Goal: Task Accomplishment & Management: Manage account settings

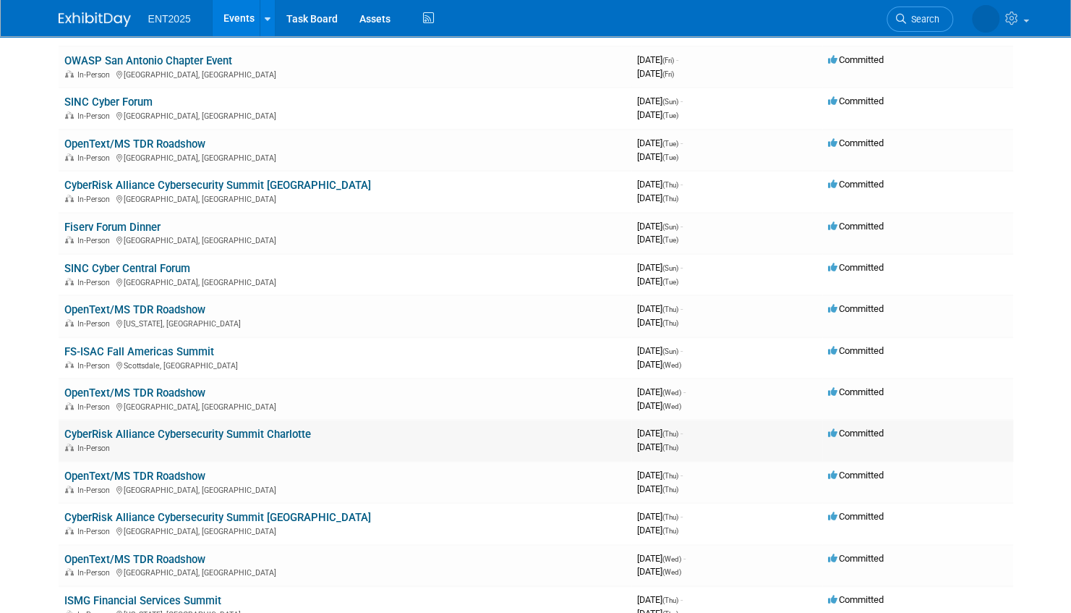
scroll to position [362, 0]
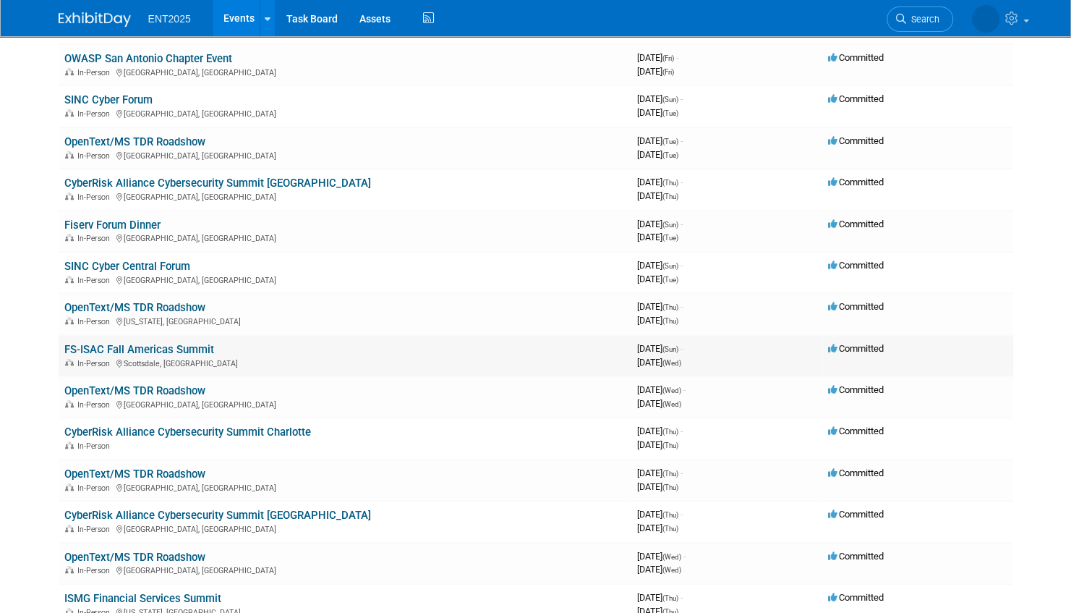
click at [146, 347] on link "FS-ISAC Fall Americas Summit" at bounding box center [139, 349] width 150 height 13
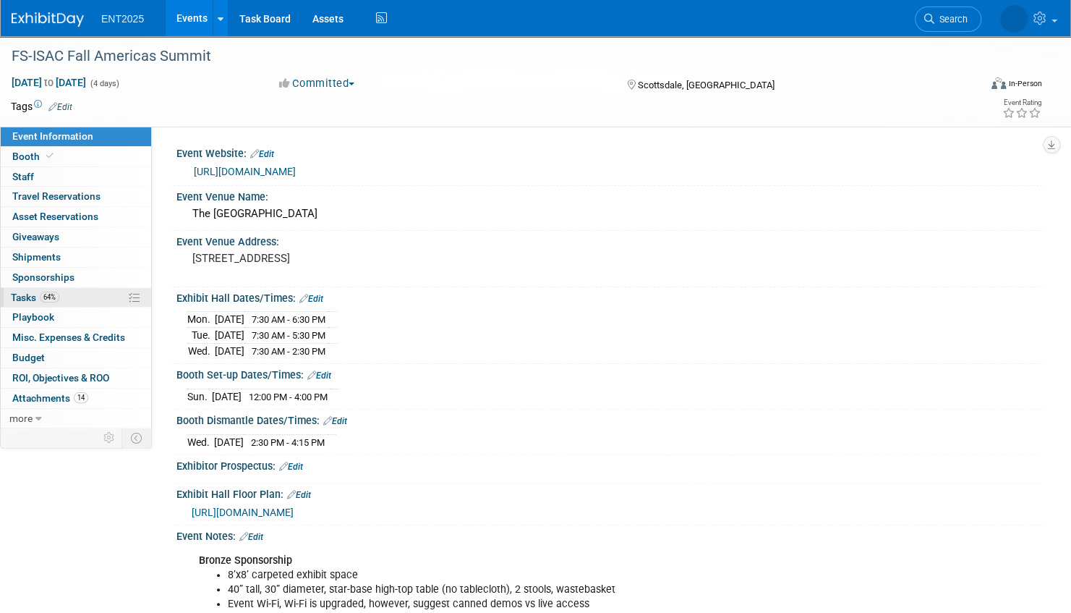
click at [94, 295] on link "64% Tasks 64%" at bounding box center [76, 298] width 150 height 20
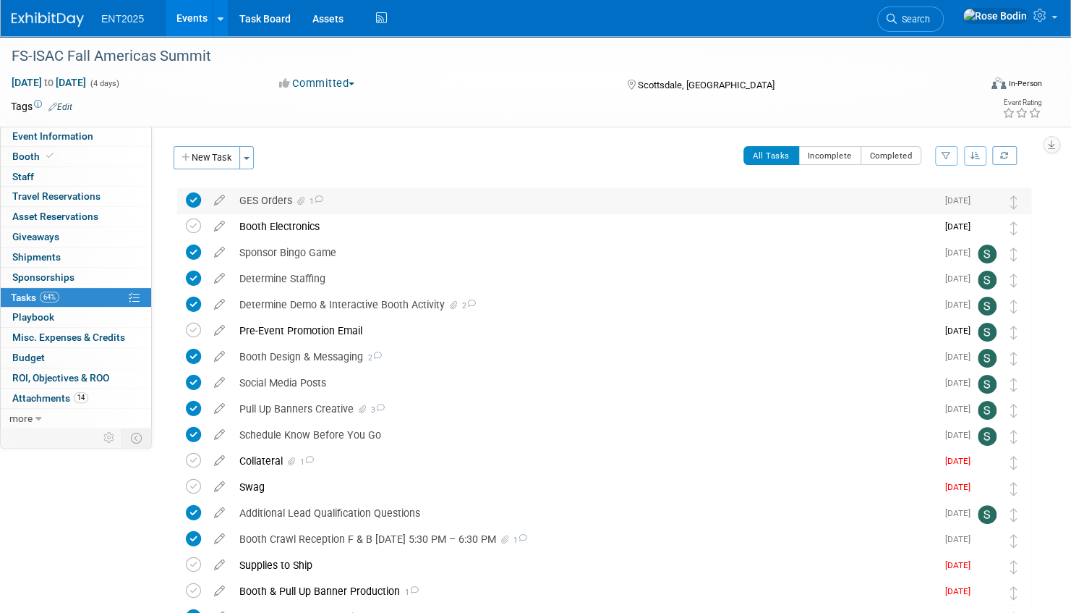
click at [408, 202] on div "GES Orders 1" at bounding box center [584, 200] width 704 height 25
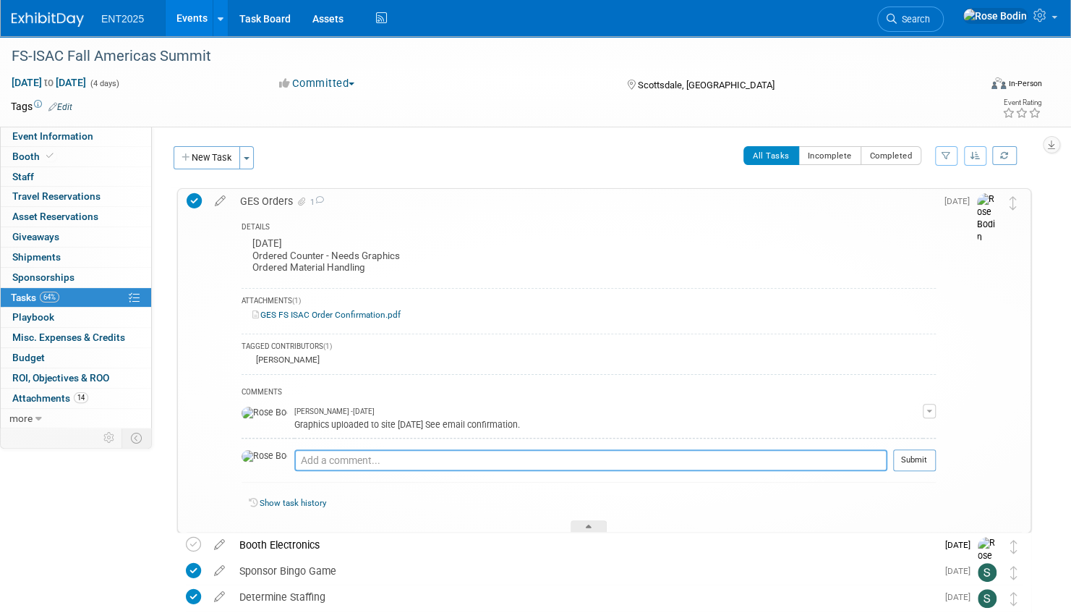
click at [328, 455] on textarea at bounding box center [590, 460] width 593 height 22
type textarea "Approval 9/17/2025 see email"
click at [913, 458] on button "Submit" at bounding box center [914, 460] width 43 height 22
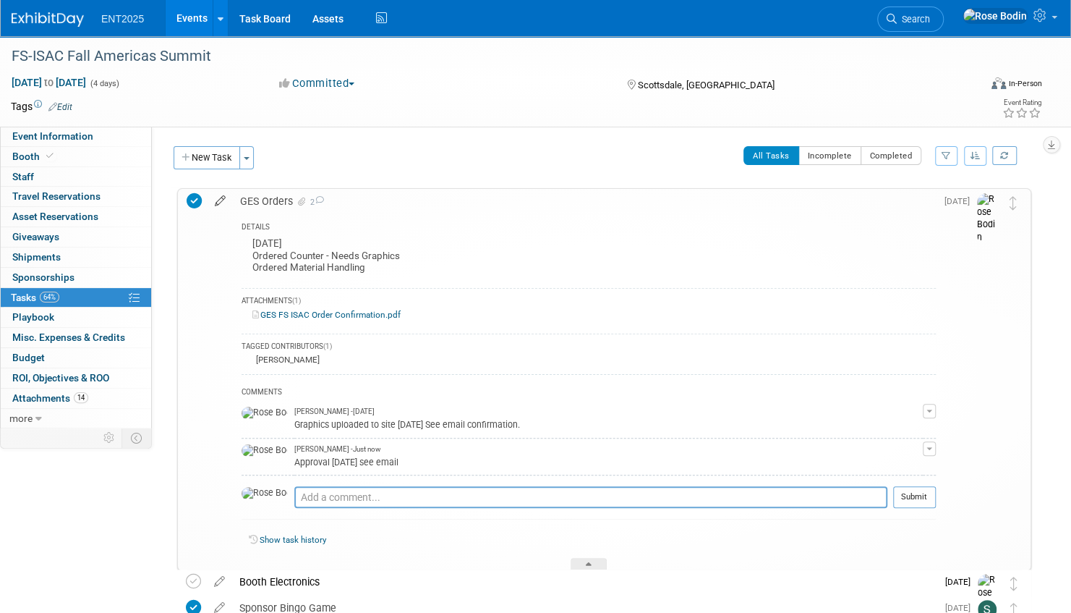
click at [221, 199] on icon at bounding box center [220, 198] width 25 height 18
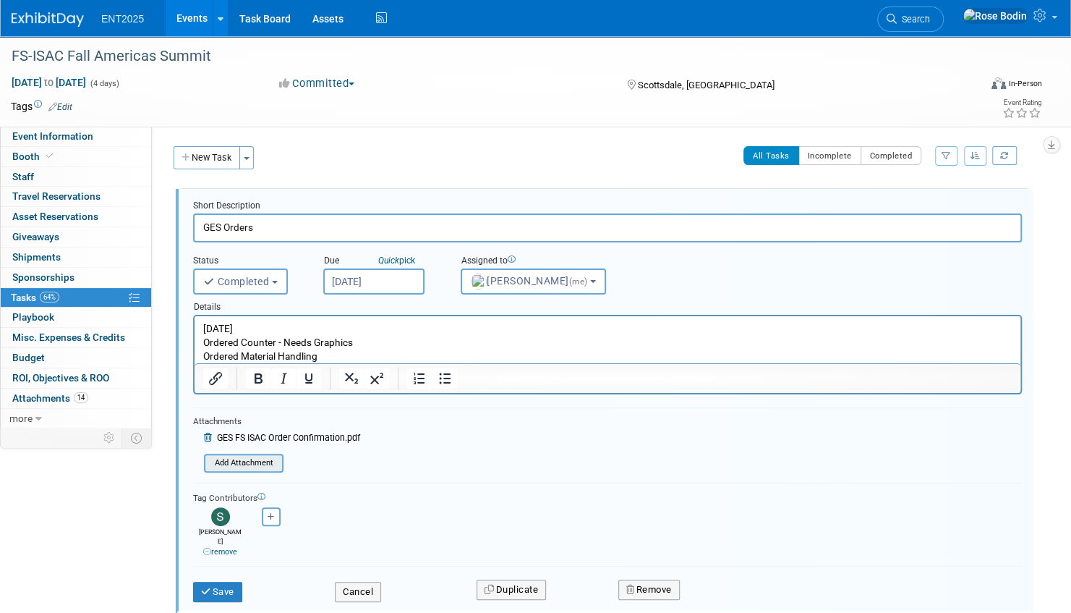
click at [244, 461] on input "file" at bounding box center [209, 463] width 148 height 16
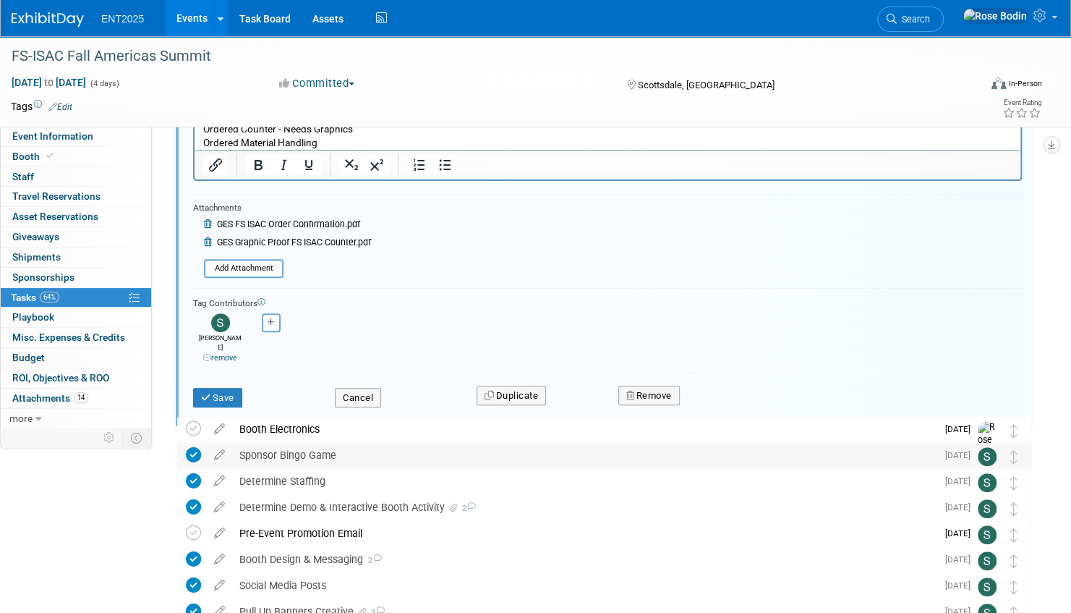
scroll to position [217, 0]
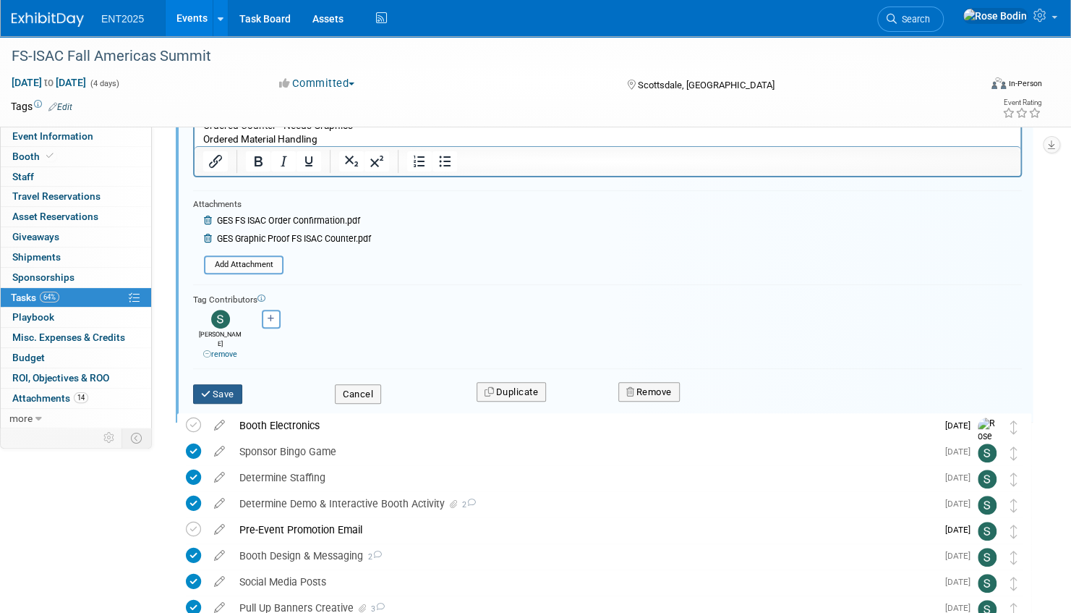
click at [226, 384] on button "Save" at bounding box center [217, 394] width 49 height 20
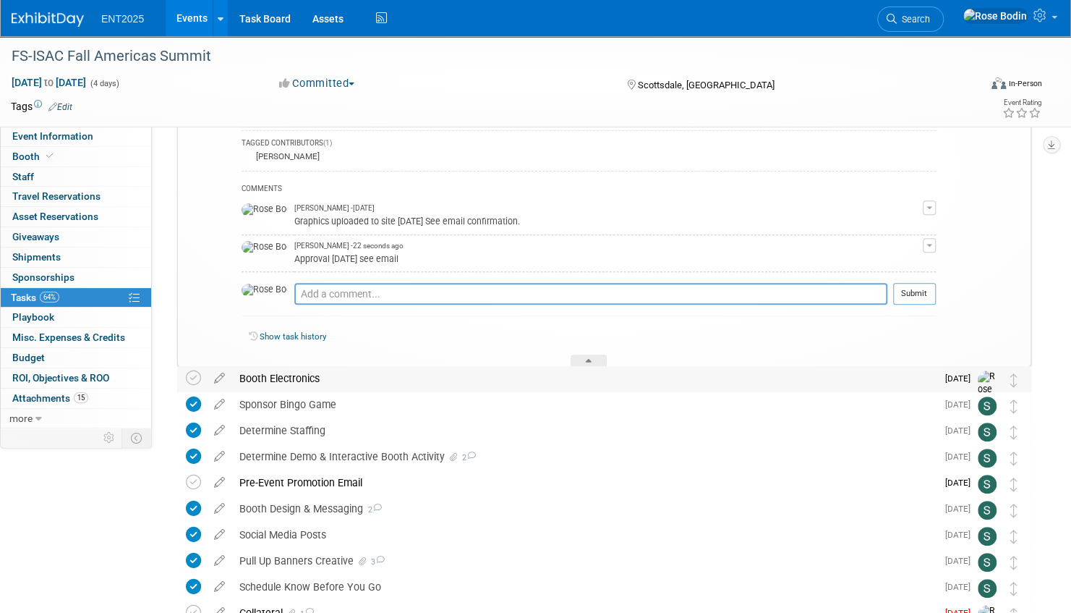
click at [409, 378] on div "Booth Electronics" at bounding box center [584, 378] width 704 height 25
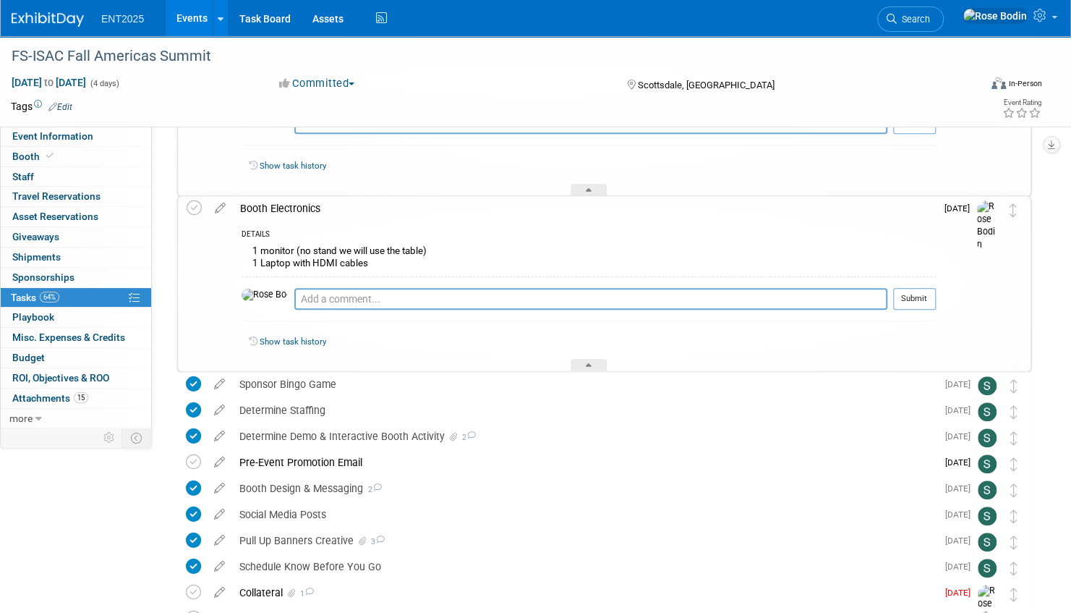
scroll to position [434, 0]
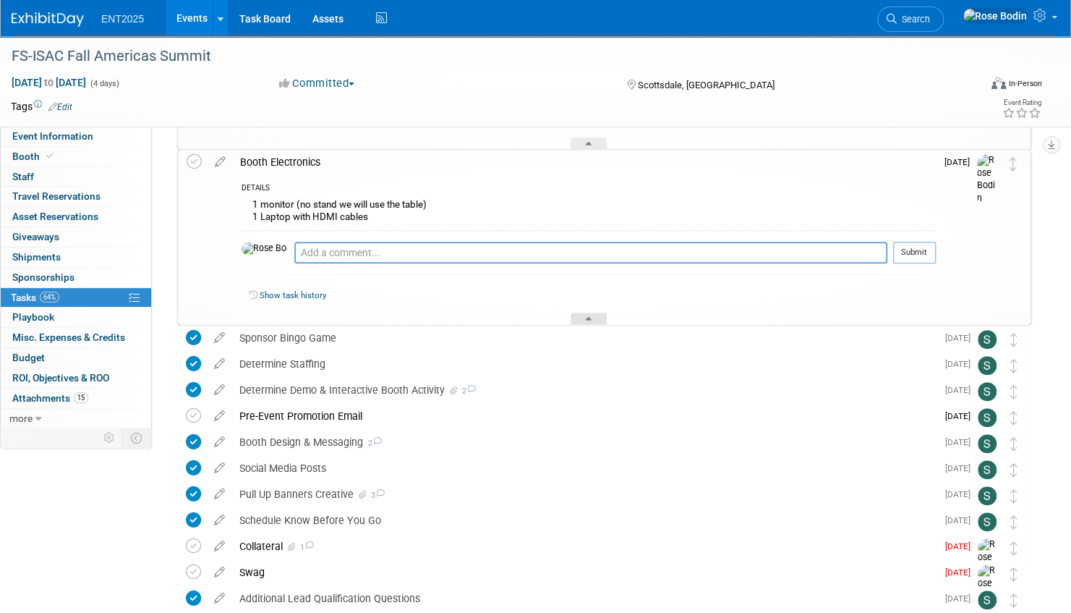
click at [587, 317] on icon at bounding box center [589, 321] width 6 height 9
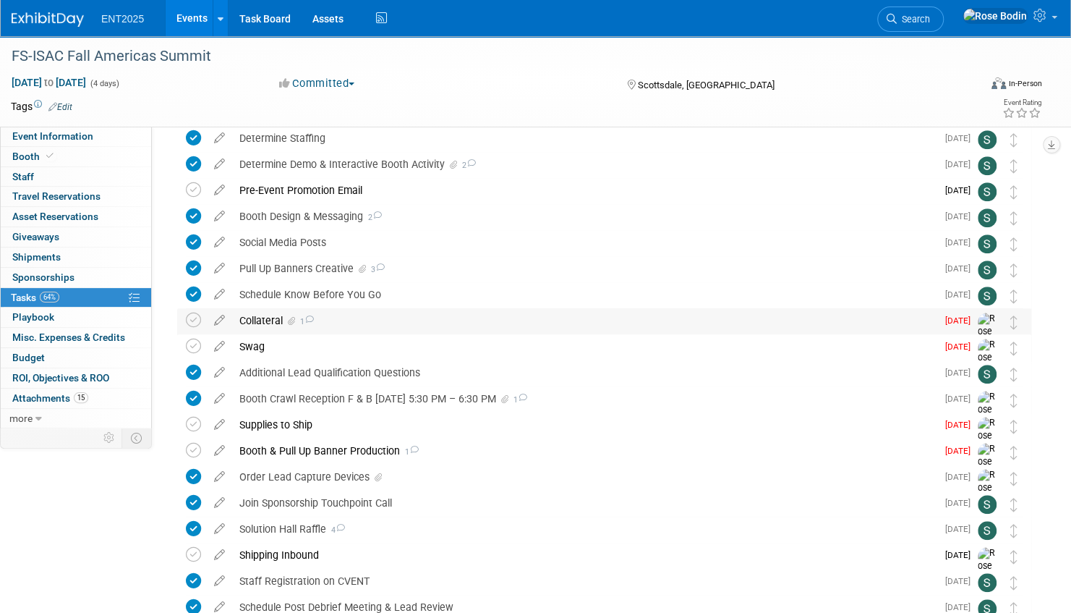
scroll to position [579, 0]
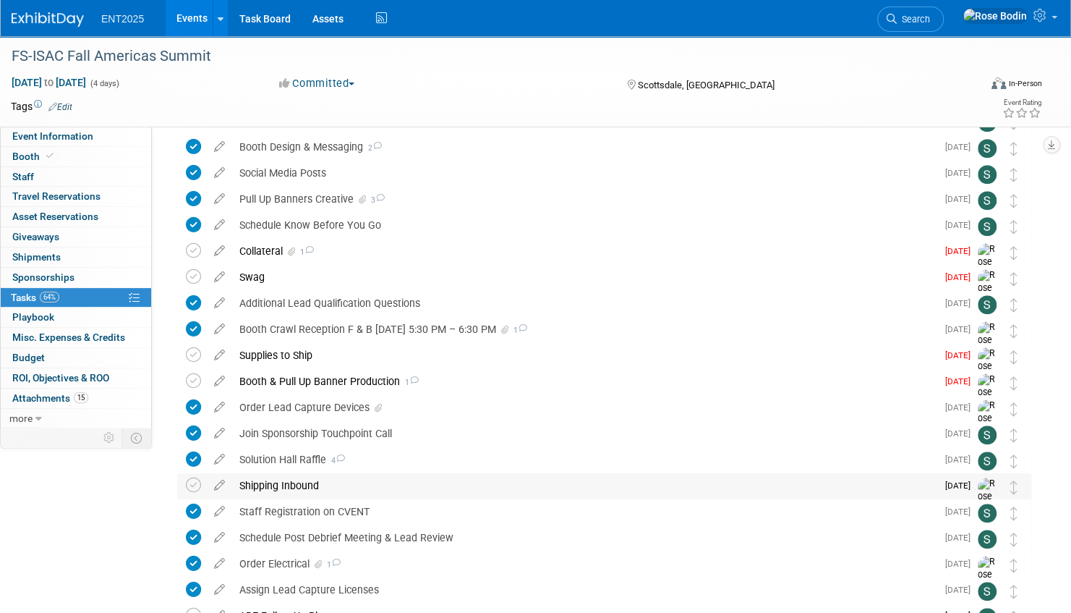
click at [484, 487] on div "Shipping Inbound" at bounding box center [584, 485] width 704 height 25
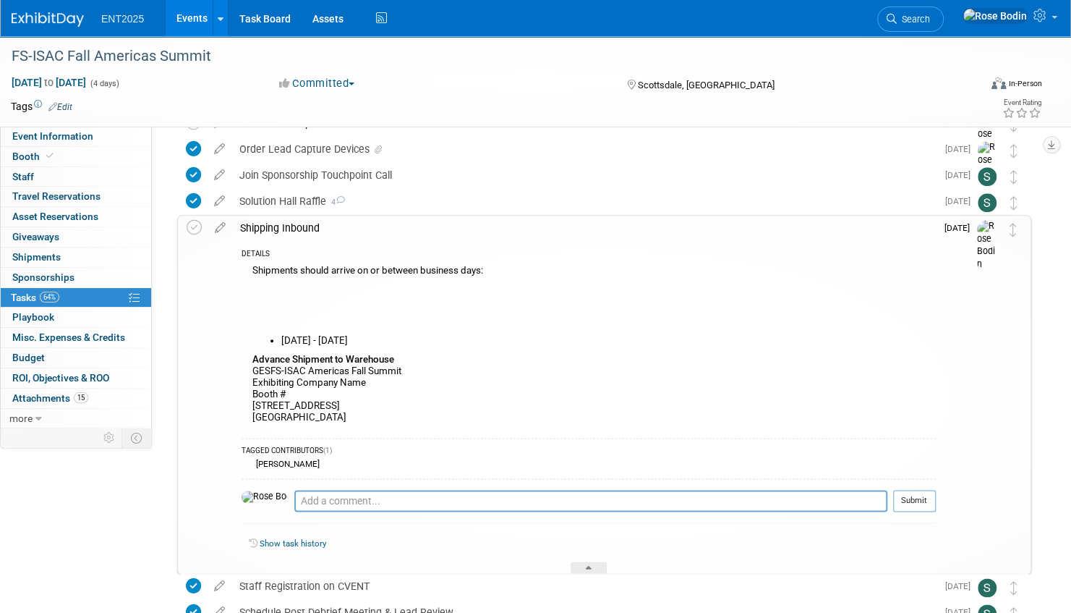
scroll to position [868, 0]
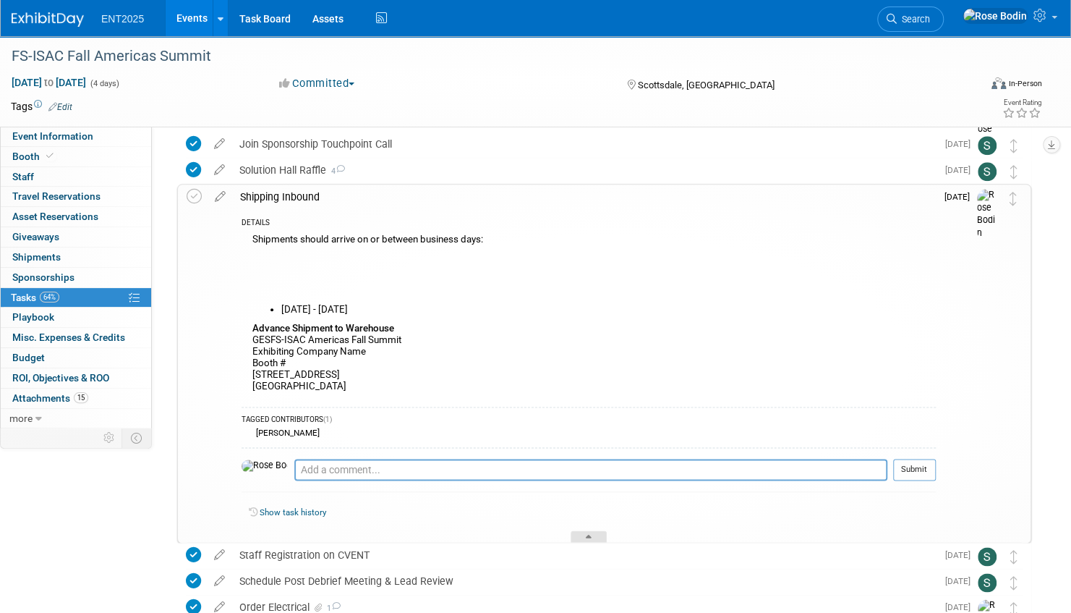
click at [589, 534] on icon at bounding box center [589, 538] width 6 height 9
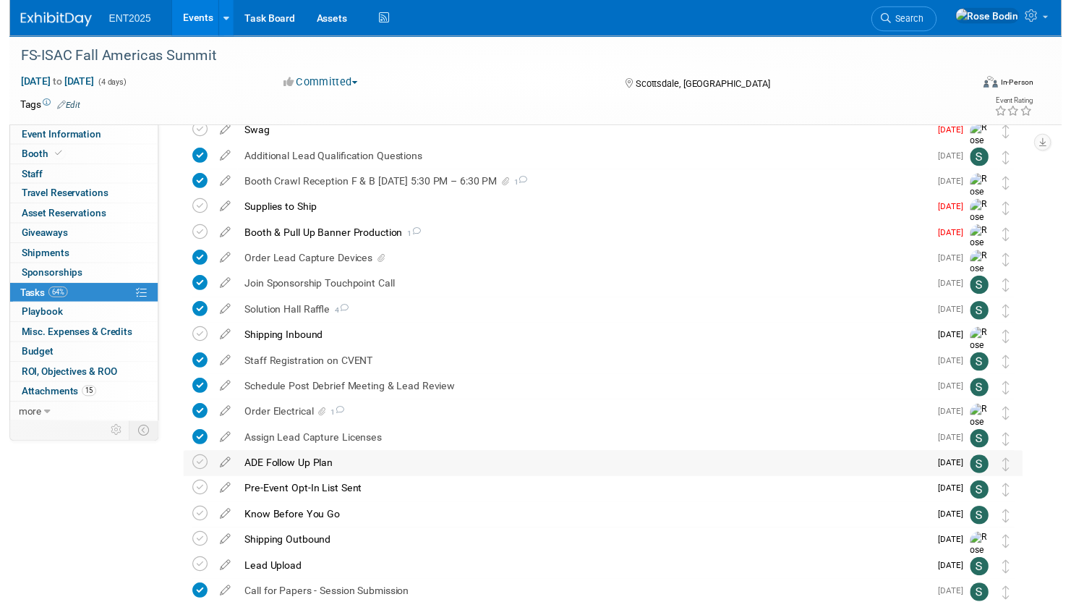
scroll to position [651, 0]
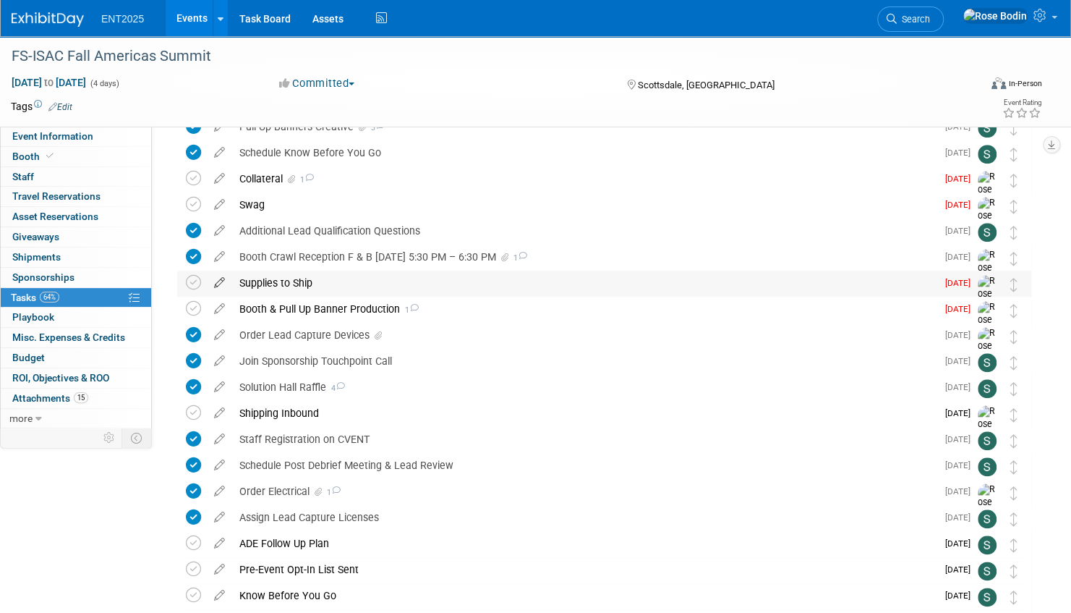
click at [221, 280] on icon at bounding box center [219, 279] width 25 height 18
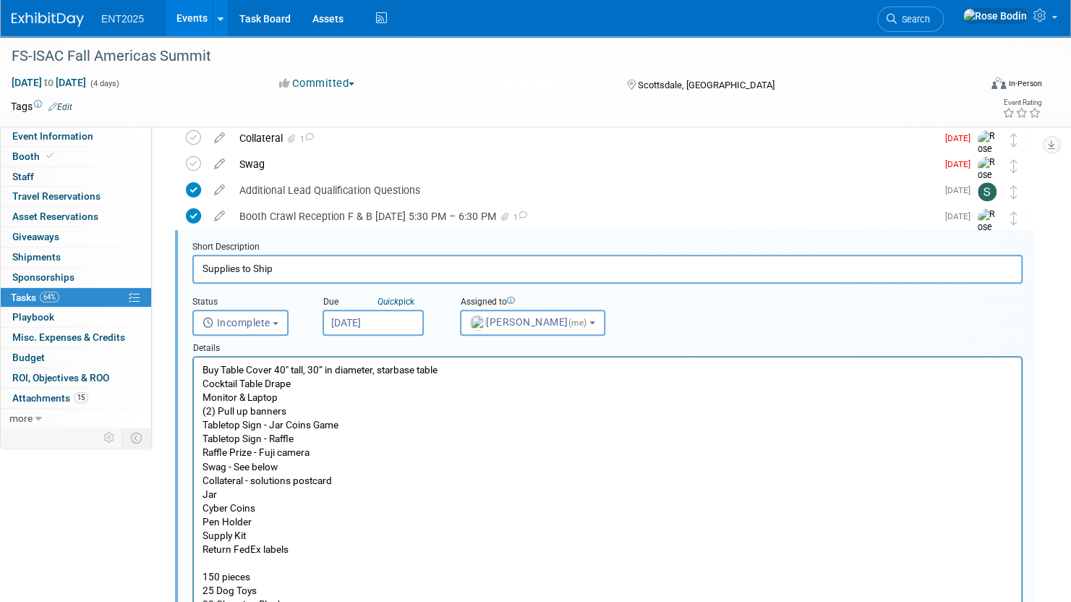
scroll to position [709, 0]
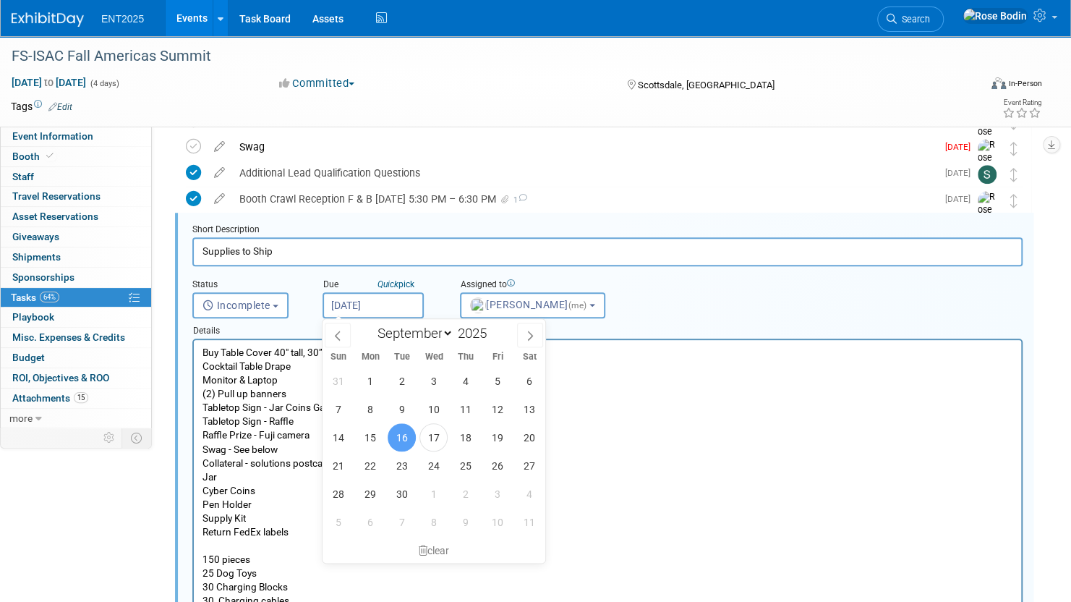
click at [365, 302] on input "Sep 16, 2025" at bounding box center [373, 305] width 101 height 26
click at [405, 467] on span "23" at bounding box center [402, 465] width 28 height 28
type input "Sep 23, 2025"
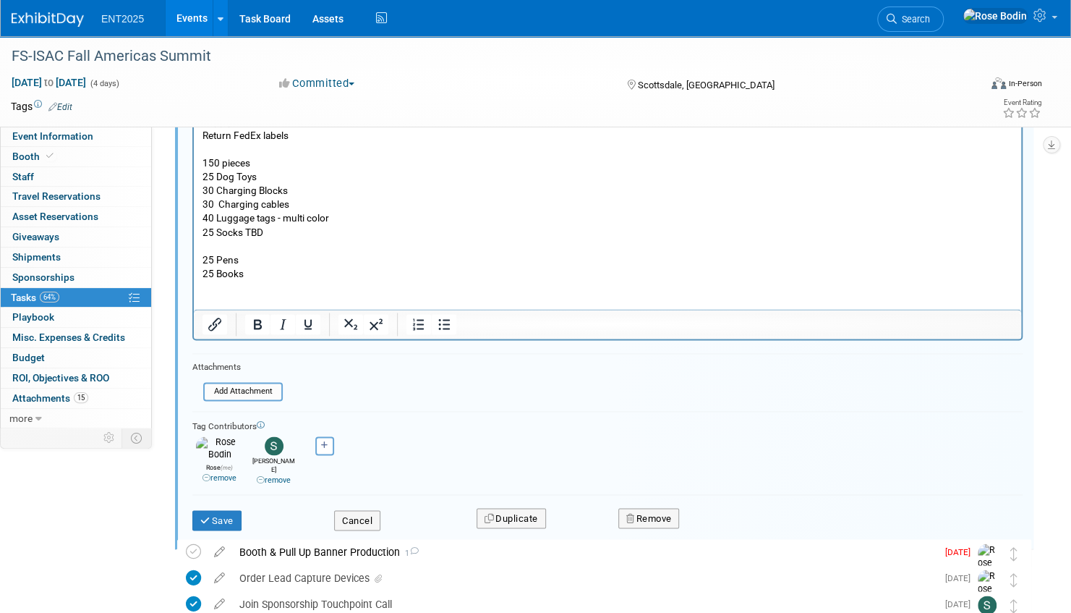
scroll to position [1143, 0]
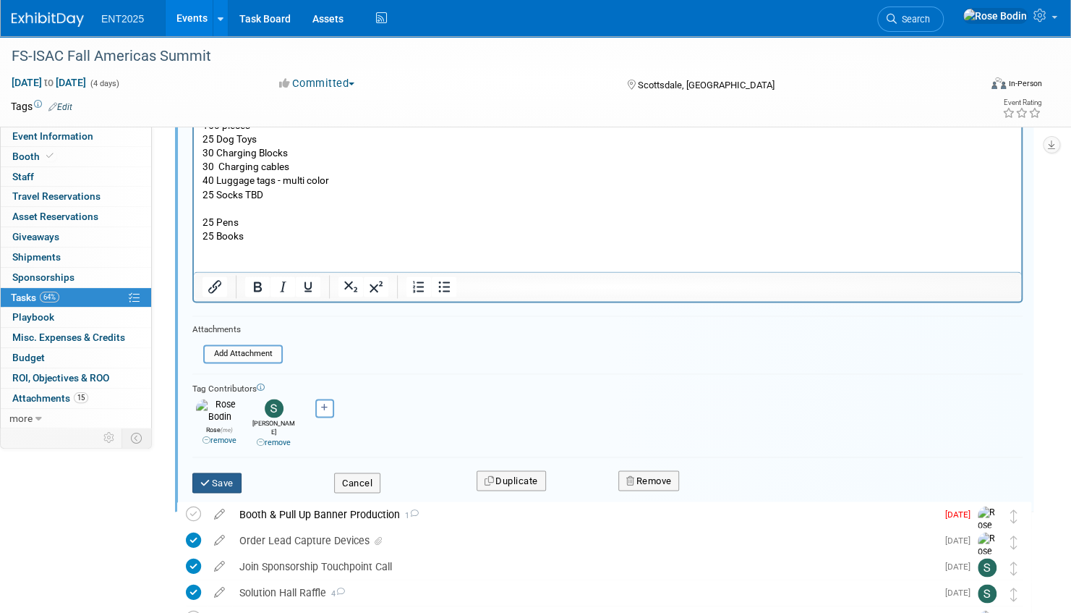
click at [214, 472] on button "Save" at bounding box center [216, 482] width 49 height 20
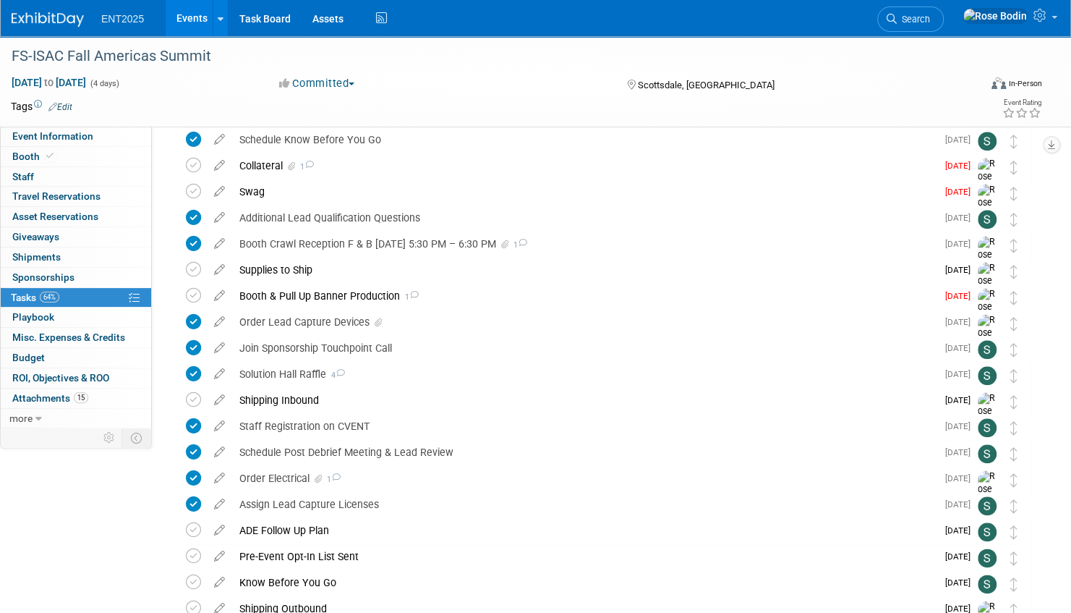
scroll to position [602, 0]
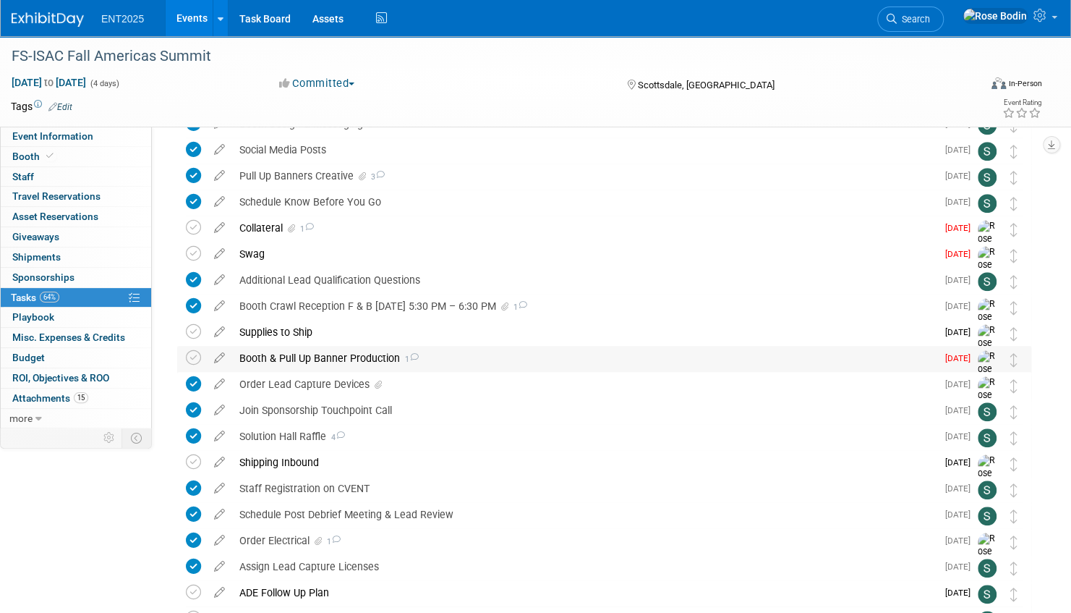
click at [458, 362] on div "Booth & Pull Up Banner Production 1" at bounding box center [584, 358] width 704 height 25
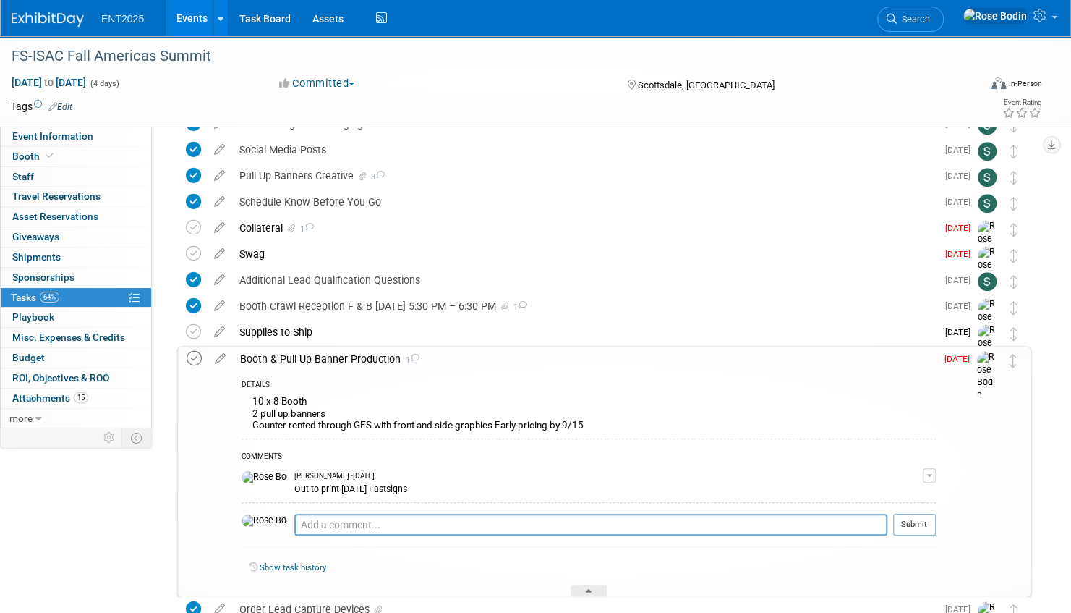
click at [197, 356] on icon at bounding box center [194, 358] width 15 height 15
click at [586, 589] on icon at bounding box center [589, 593] width 6 height 9
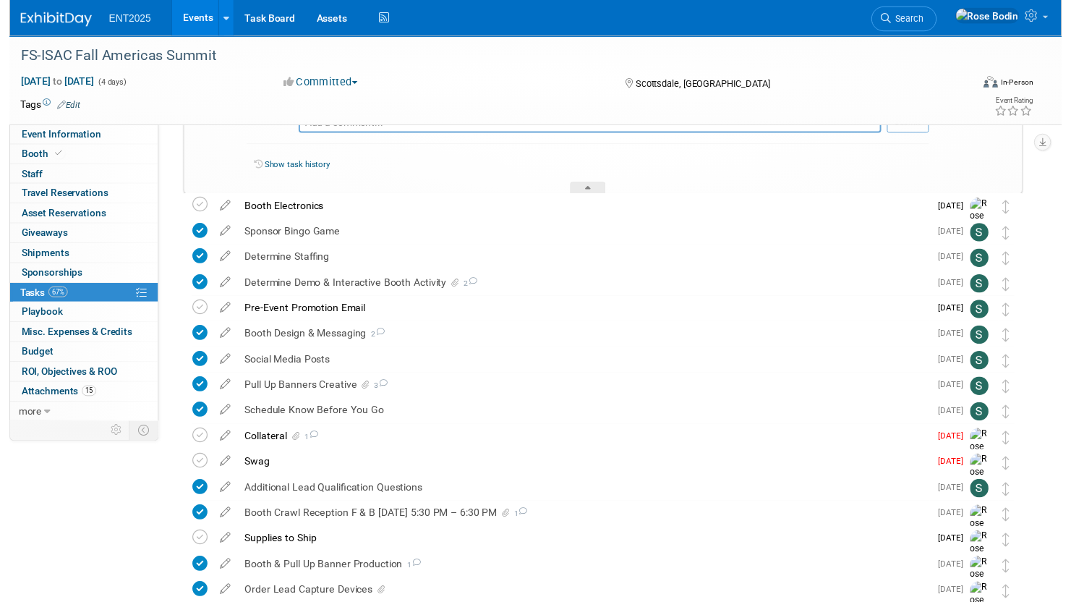
scroll to position [385, 0]
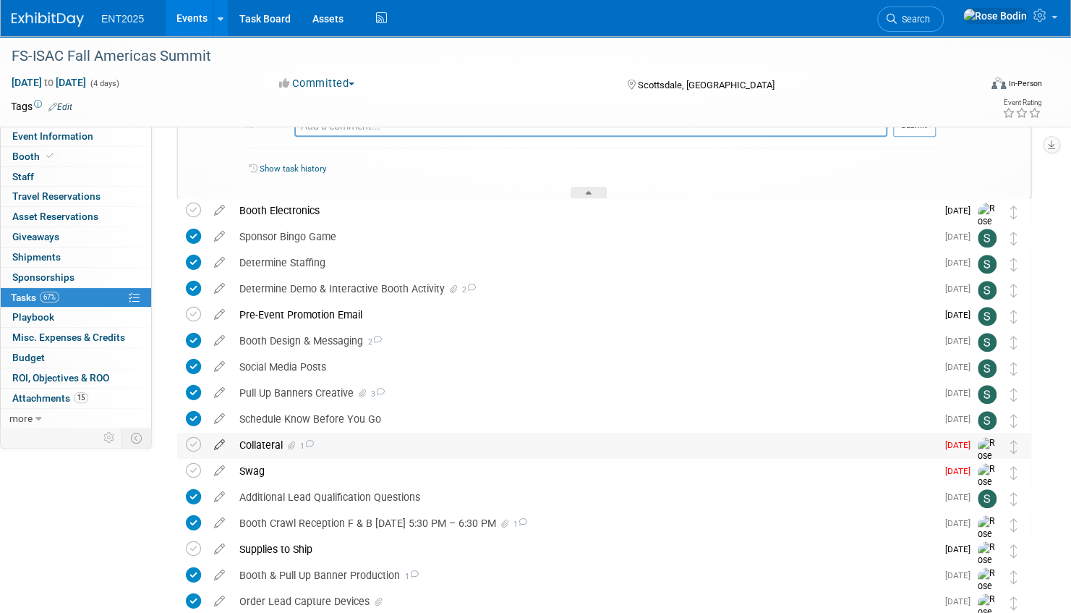
click at [222, 442] on icon at bounding box center [219, 441] width 25 height 18
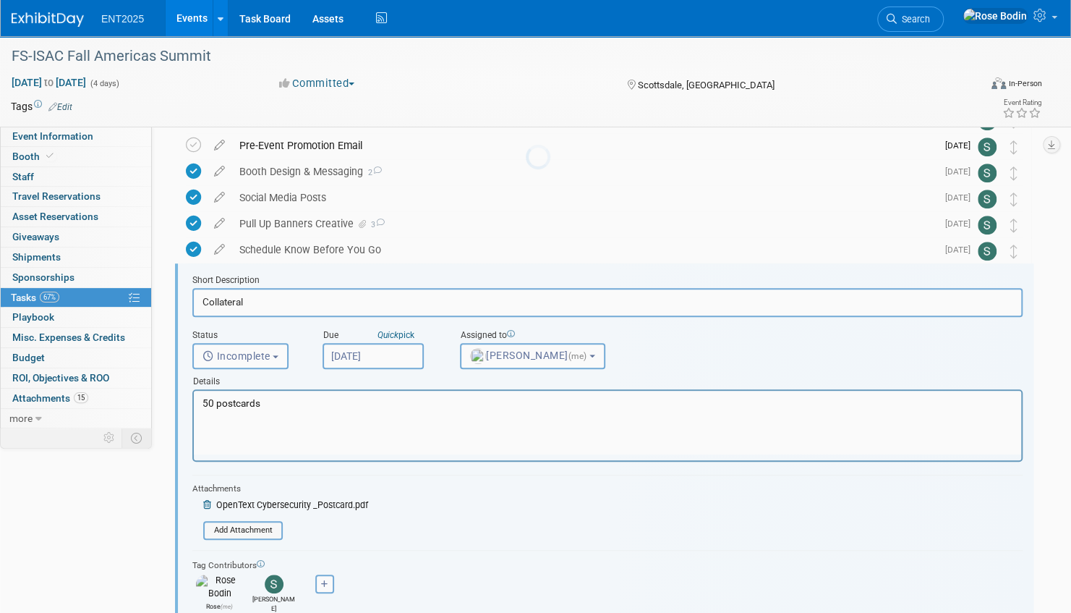
scroll to position [605, 0]
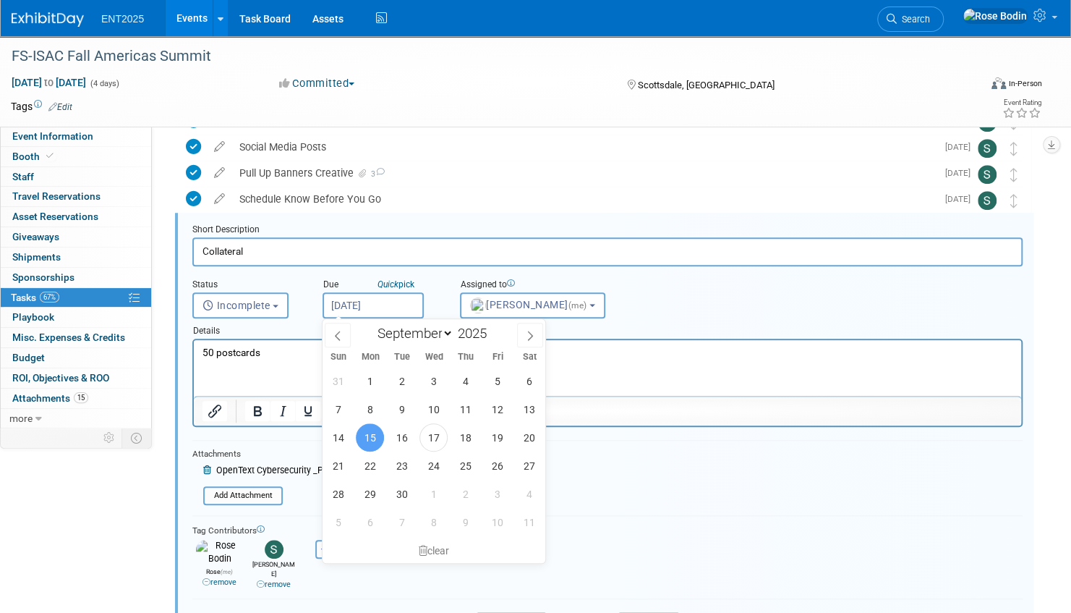
click at [404, 304] on input "Sep 15, 2025" at bounding box center [373, 305] width 101 height 26
click at [402, 467] on span "23" at bounding box center [402, 465] width 28 height 28
type input "Sep 23, 2025"
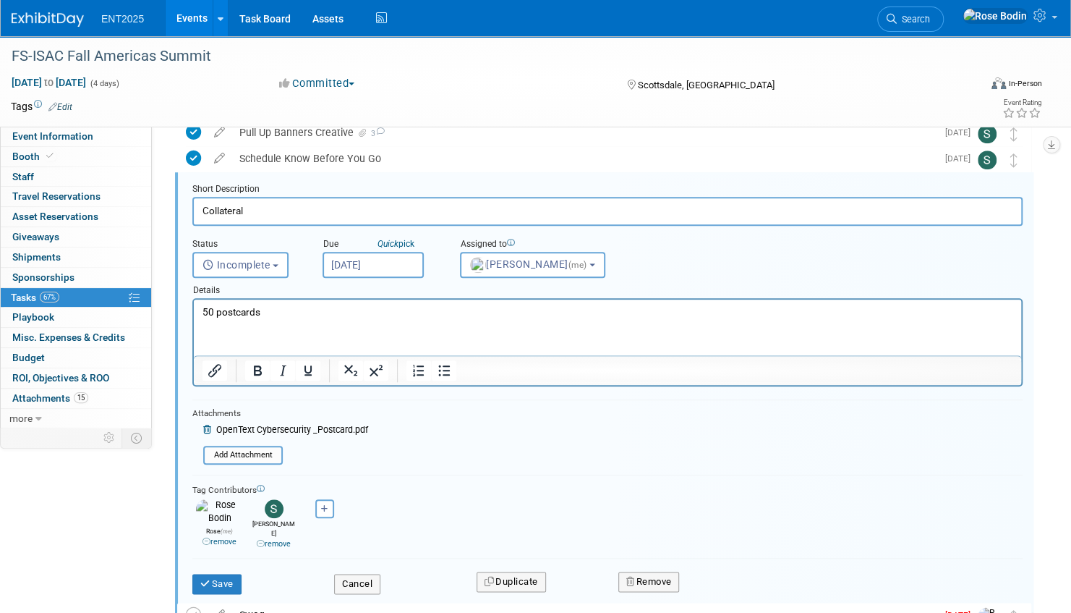
scroll to position [677, 0]
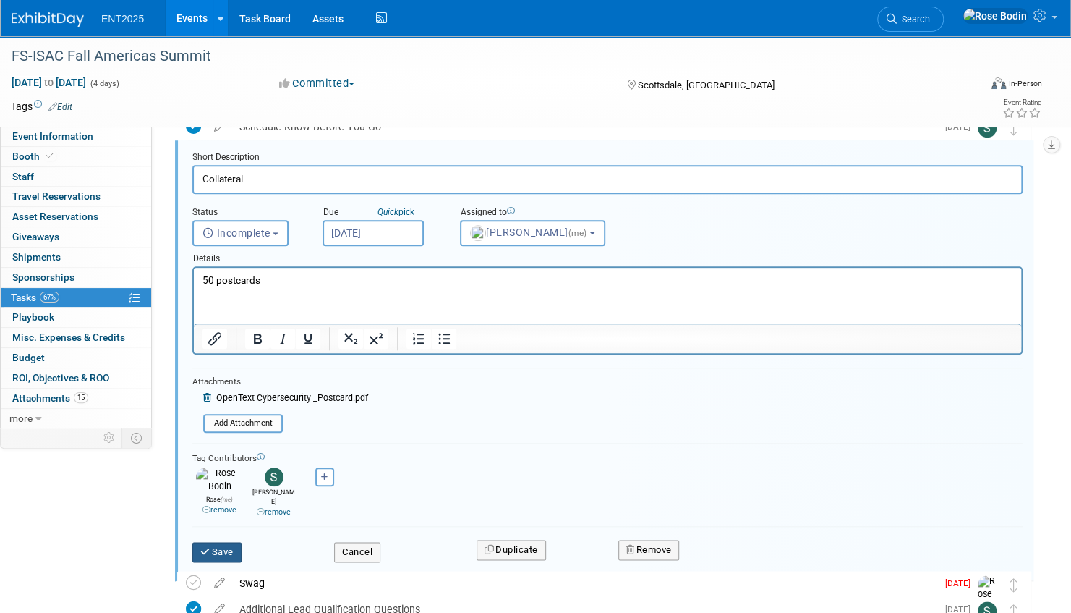
click at [229, 542] on button "Save" at bounding box center [216, 552] width 49 height 20
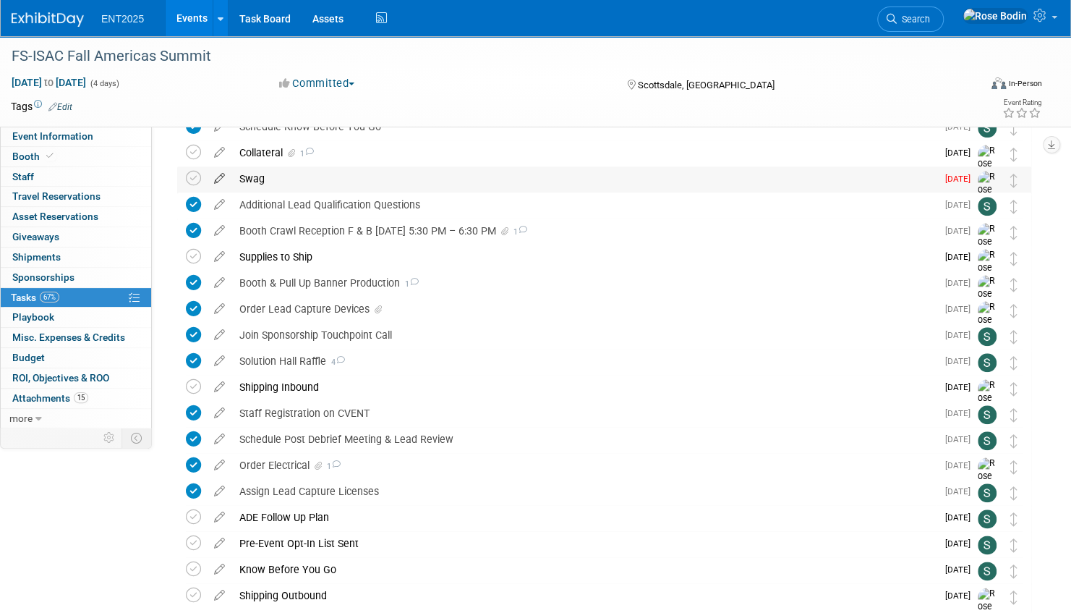
click at [218, 176] on icon at bounding box center [219, 175] width 25 height 18
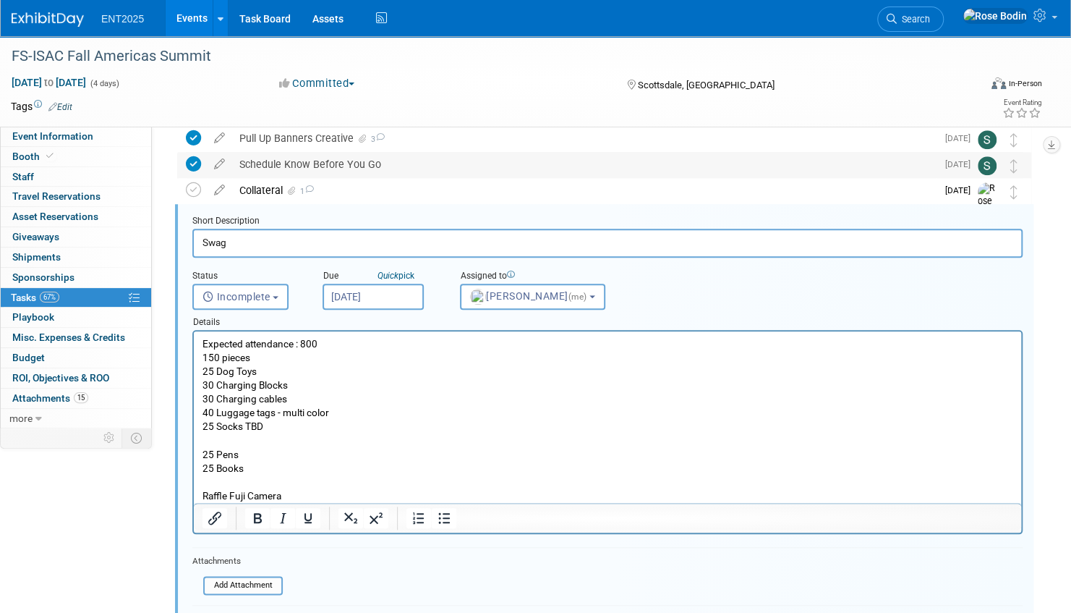
scroll to position [631, 0]
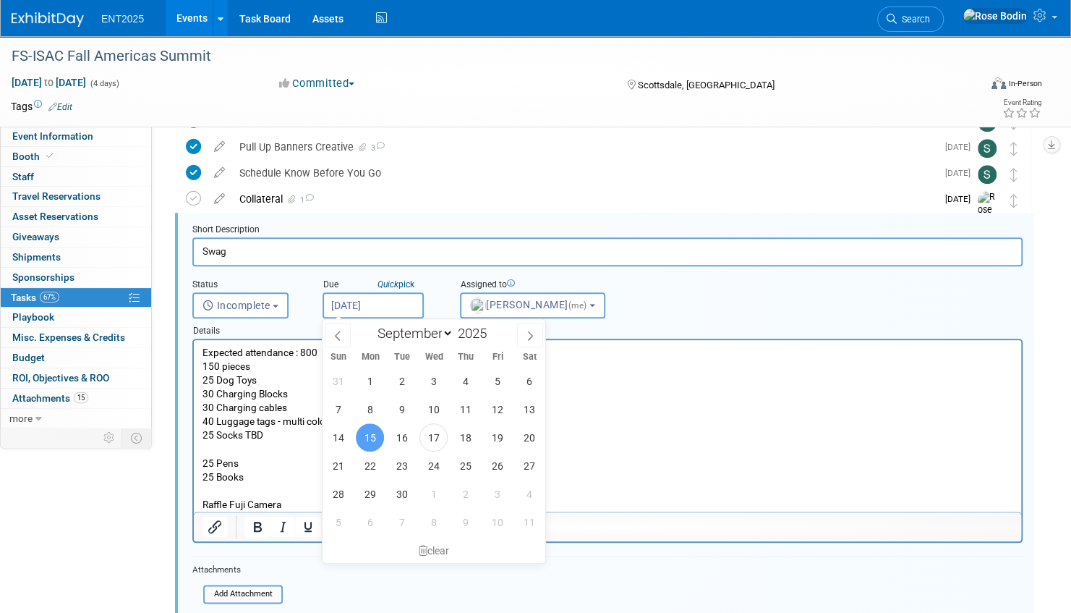
click at [370, 304] on input "Sep 15, 2025" at bounding box center [373, 305] width 101 height 26
click at [402, 463] on span "23" at bounding box center [402, 465] width 28 height 28
type input "Sep 23, 2025"
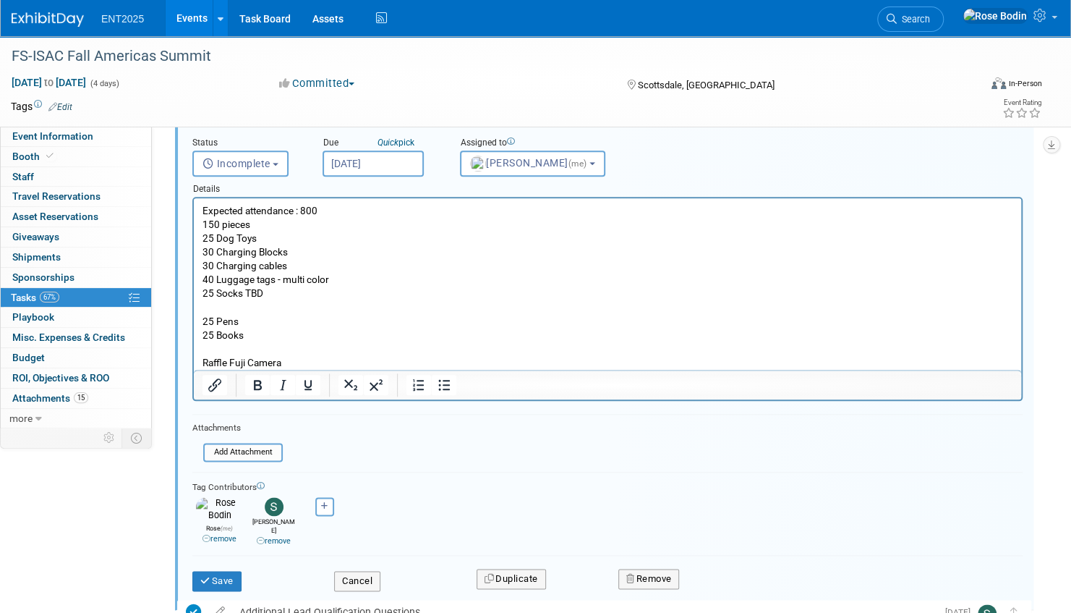
scroll to position [775, 0]
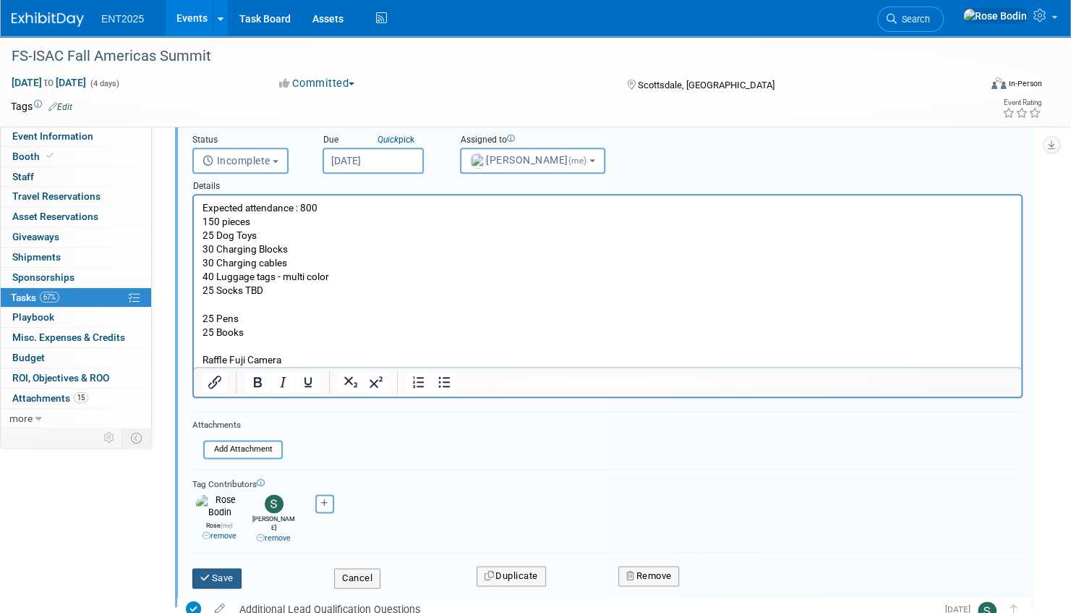
click at [224, 568] on button "Save" at bounding box center [216, 578] width 49 height 20
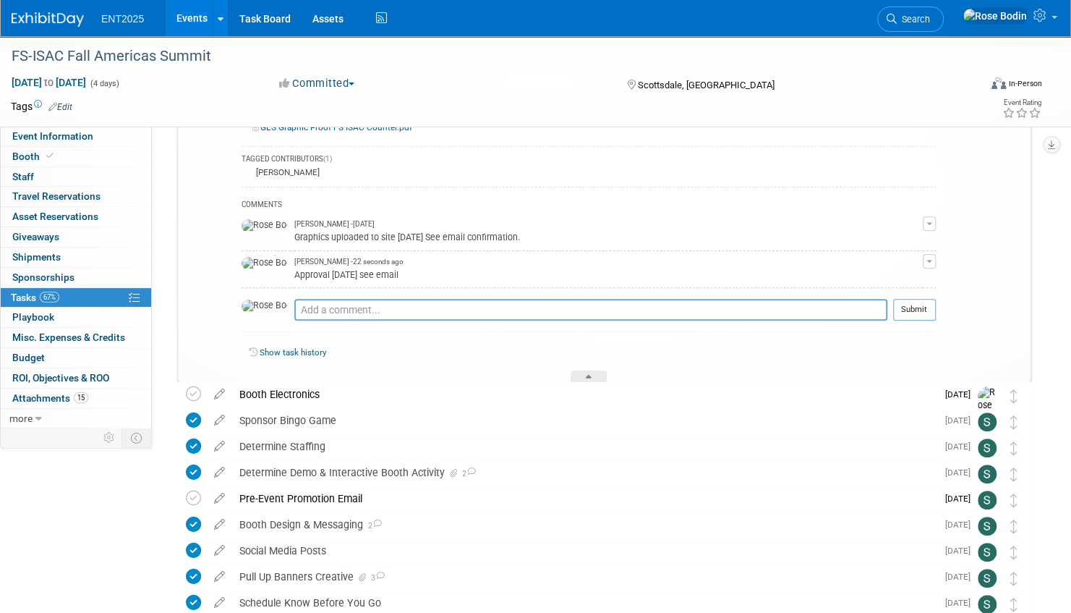
scroll to position [197, 0]
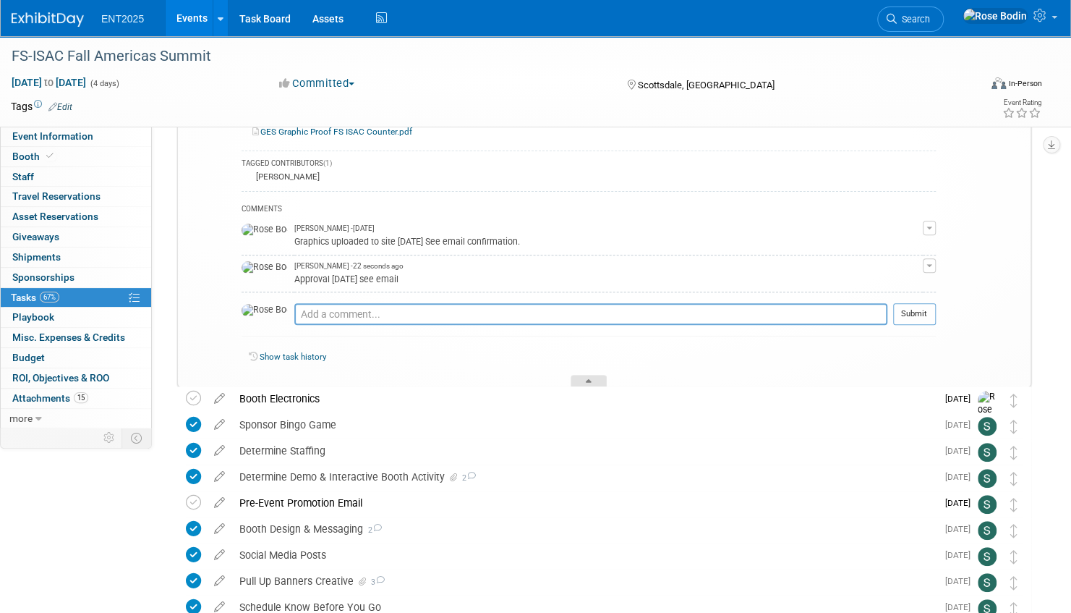
click at [588, 379] on icon at bounding box center [589, 383] width 6 height 9
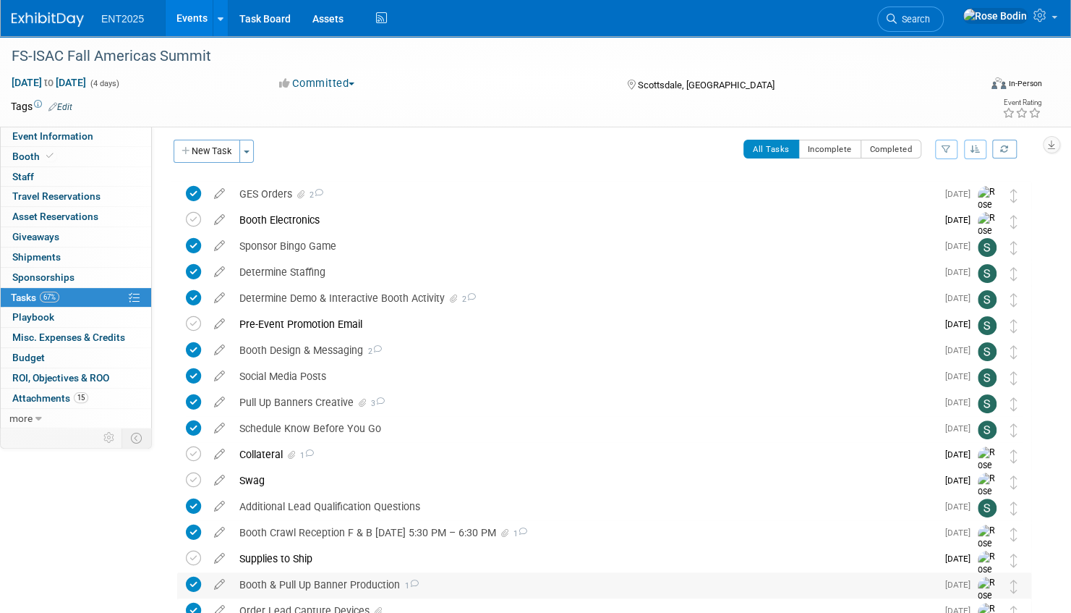
scroll to position [0, 0]
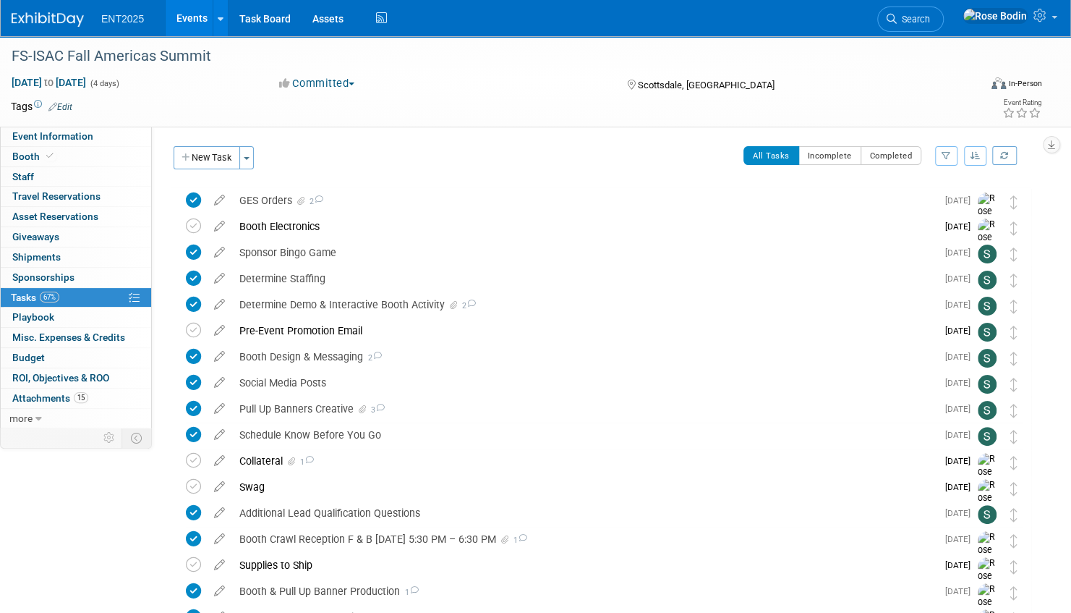
click at [973, 153] on icon "button" at bounding box center [976, 155] width 10 height 9
click at [918, 220] on link "By Due Date" at bounding box center [933, 222] width 103 height 20
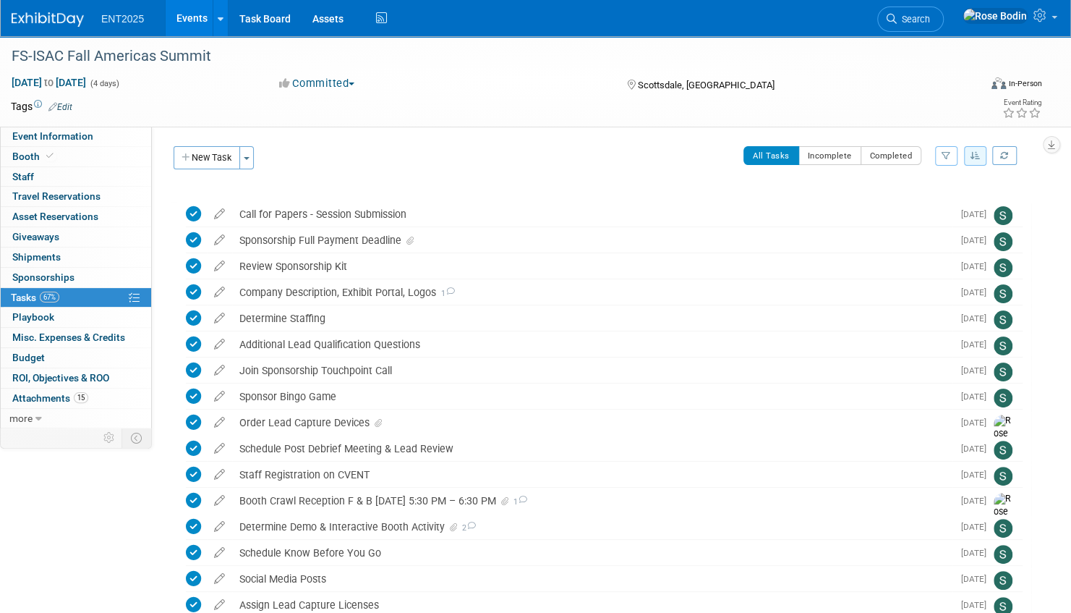
click at [972, 153] on icon "button" at bounding box center [976, 155] width 10 height 9
click at [1050, 197] on div "Event Information Event Info Booth Booth 0 Staff 0 Staff 0 Travel Reservations …" at bounding box center [535, 578] width 1071 height 1084
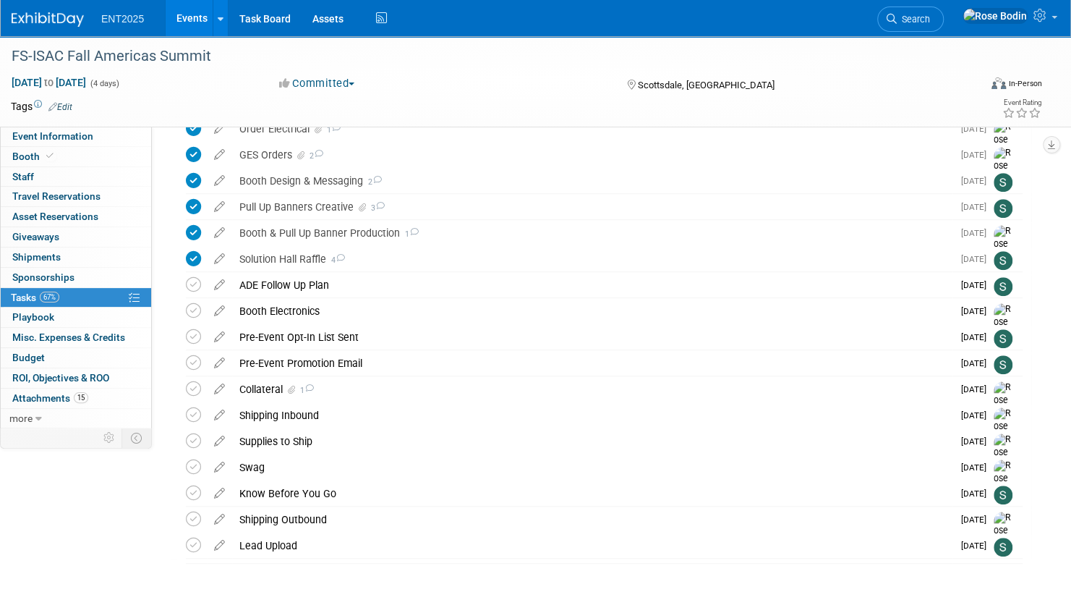
scroll to position [515, 0]
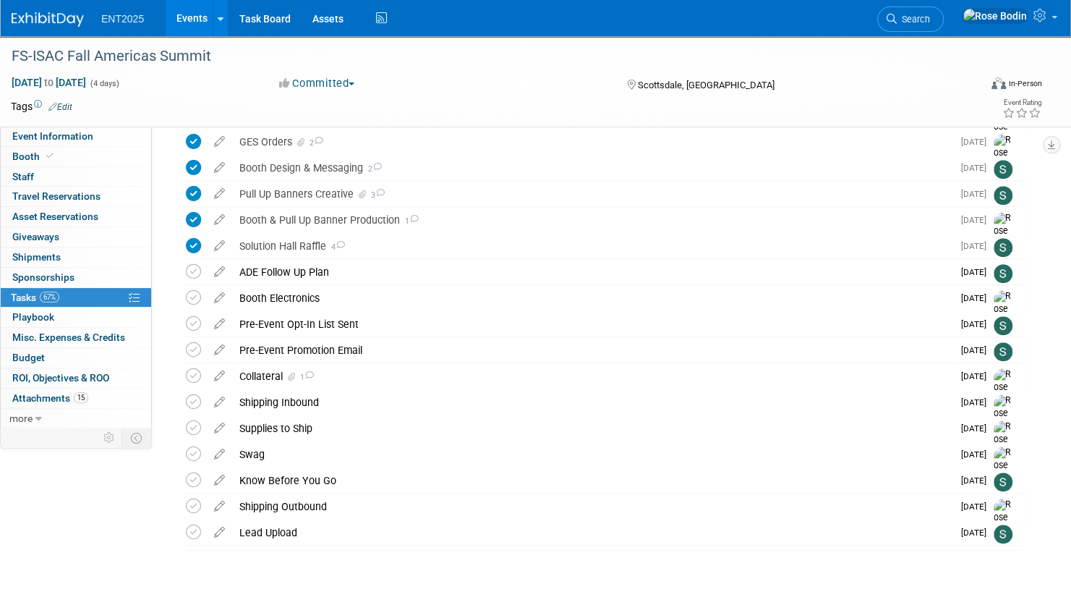
click at [189, 13] on link "Events" at bounding box center [192, 18] width 53 height 36
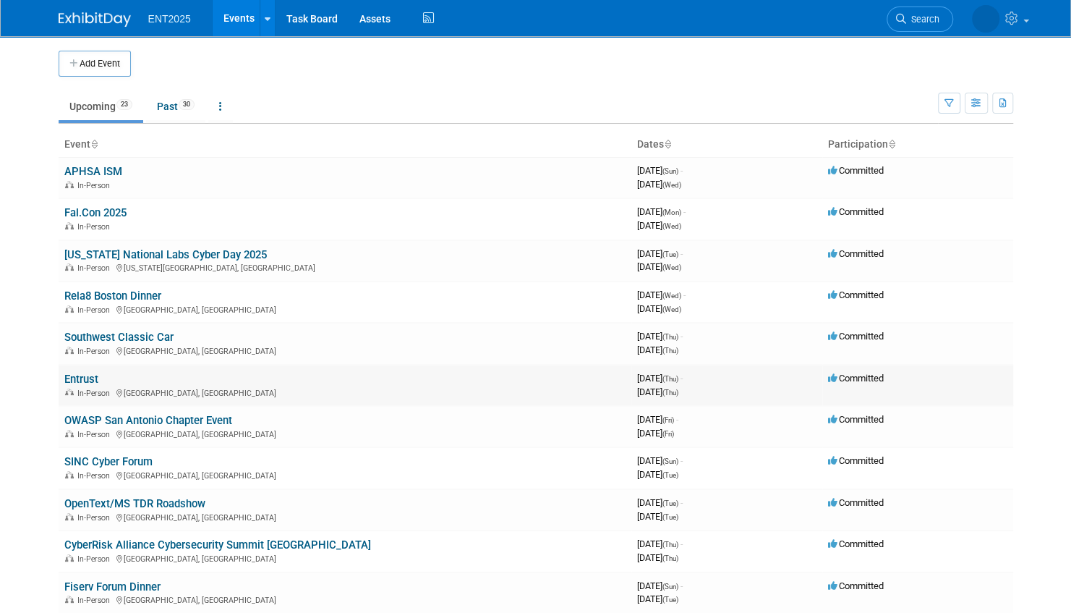
click at [87, 376] on link "Entrust" at bounding box center [81, 378] width 34 height 13
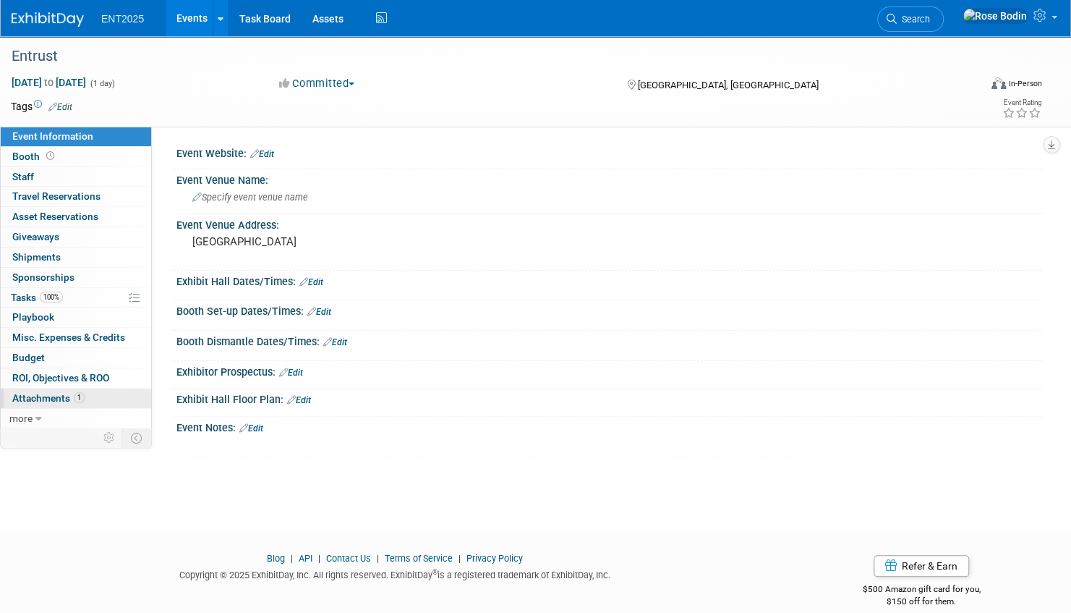
click at [98, 394] on link "1 Attachments 1" at bounding box center [76, 398] width 150 height 20
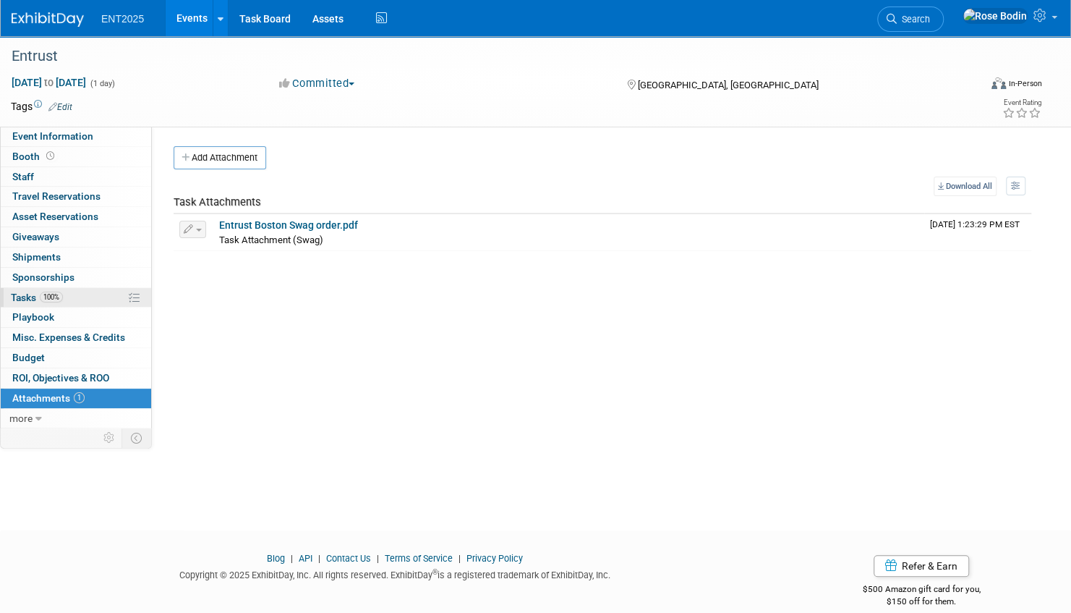
click at [98, 297] on link "100% Tasks 100%" at bounding box center [76, 298] width 150 height 20
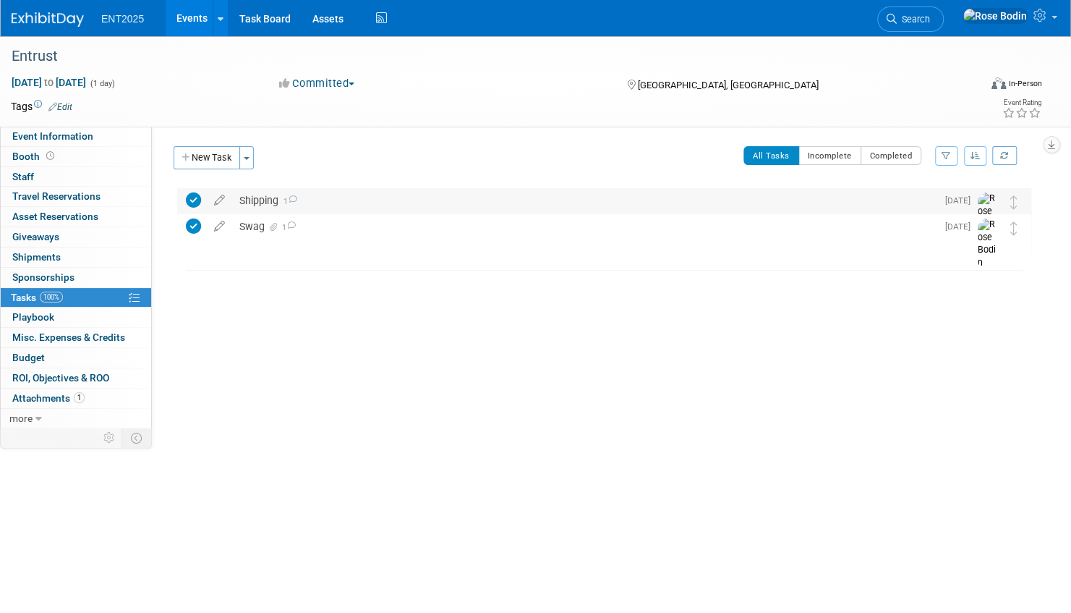
click at [359, 201] on div "Shipping 1" at bounding box center [584, 200] width 704 height 25
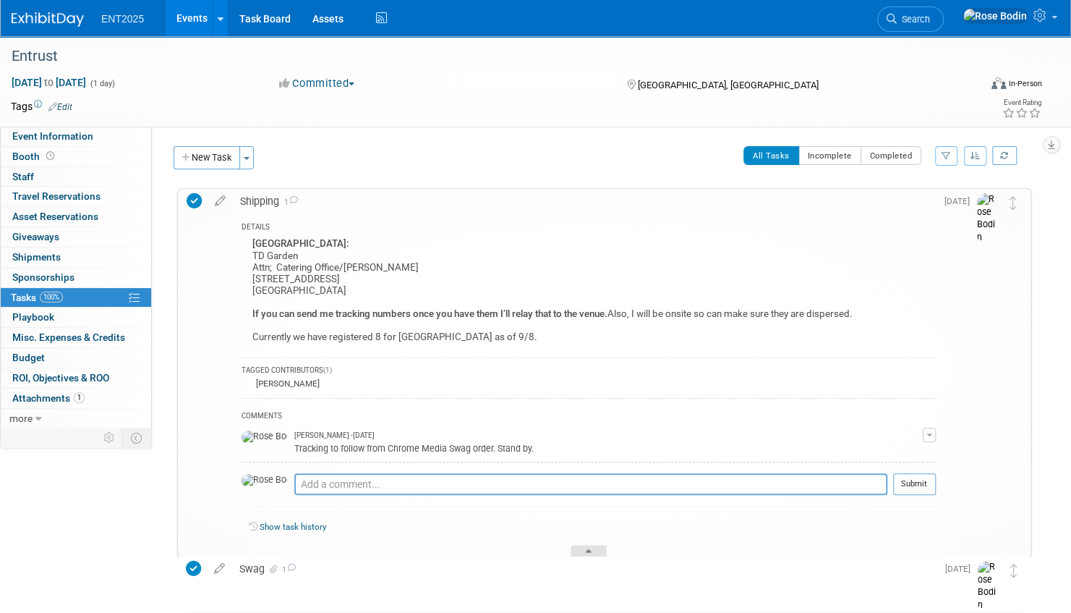
click at [586, 549] on icon at bounding box center [589, 553] width 6 height 9
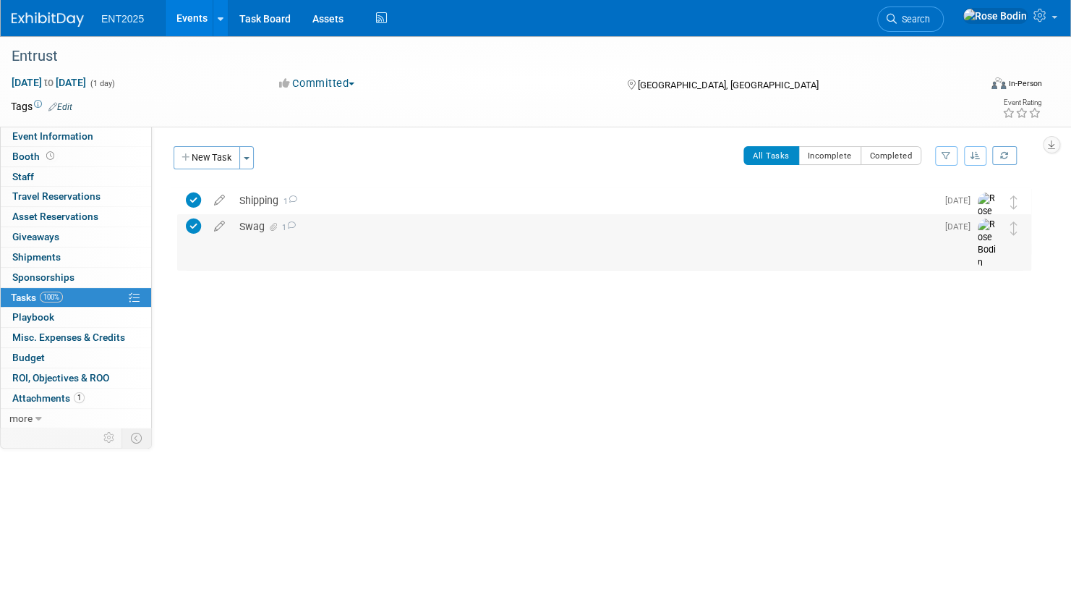
click at [397, 225] on div "Swag 1" at bounding box center [584, 226] width 704 height 25
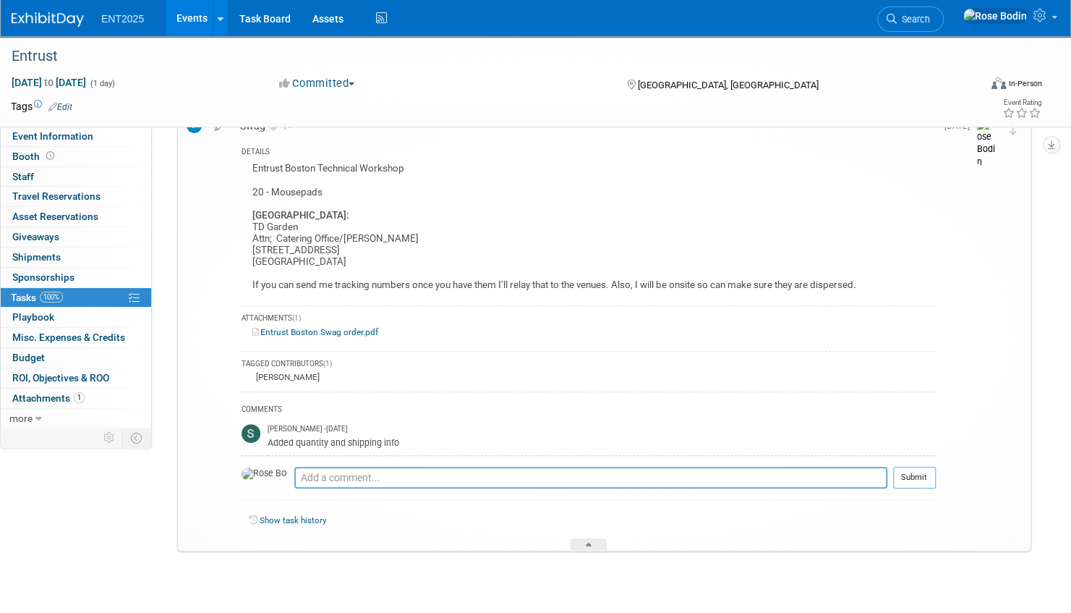
scroll to position [126, 0]
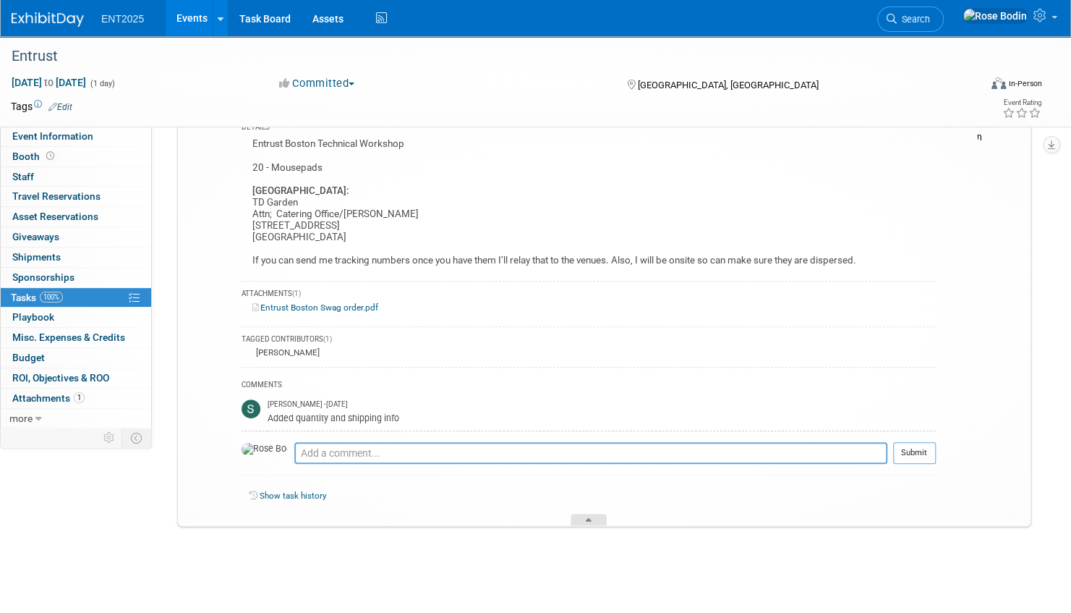
click at [589, 518] on icon at bounding box center [589, 522] width 6 height 9
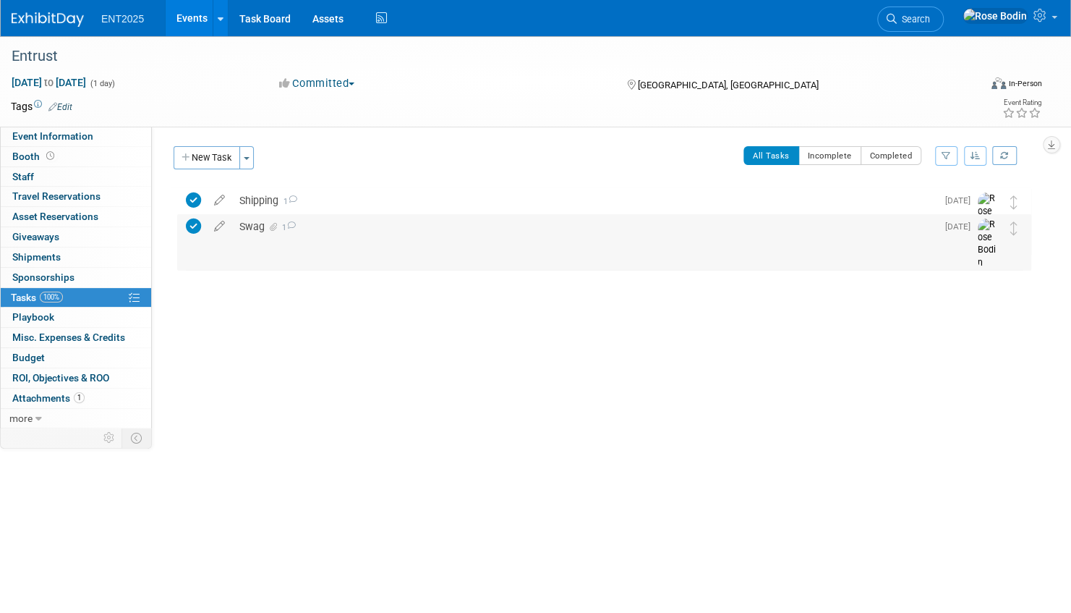
scroll to position [0, 0]
click at [190, 13] on link "Events" at bounding box center [192, 18] width 53 height 36
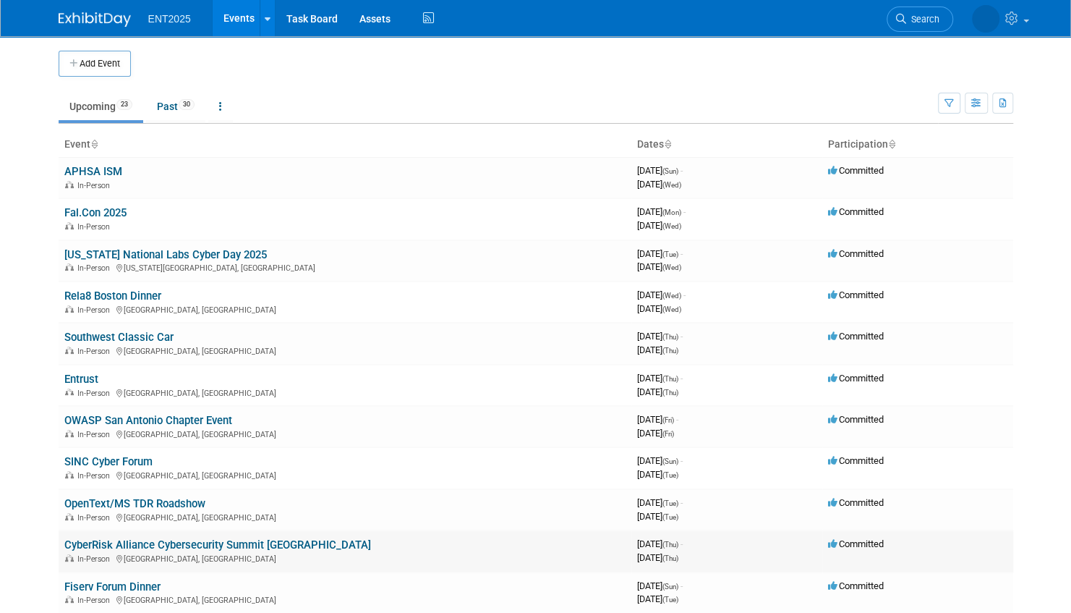
click at [272, 541] on link "CyberRisk Alliance Cybersecurity Summit [GEOGRAPHIC_DATA]" at bounding box center [217, 544] width 307 height 13
